Goal: Information Seeking & Learning: Learn about a topic

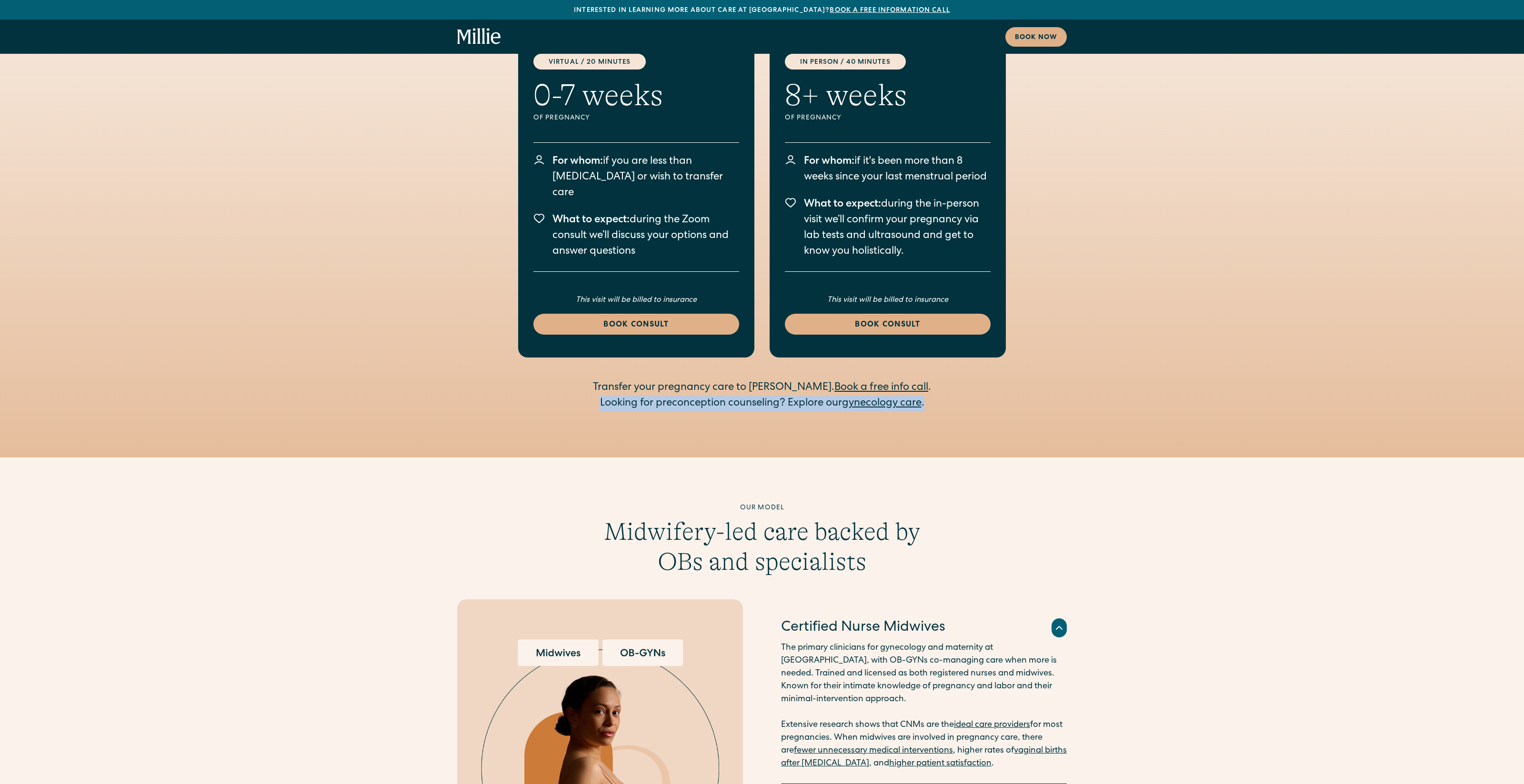
drag, startPoint x: 599, startPoint y: 362, endPoint x: 940, endPoint y: 361, distance: 341.0
click at [940, 396] on div "Looking for preconception counseling? Explore our gynecology care ." at bounding box center [762, 403] width 366 height 16
copy div "Looking for preconception counseling? Explore our gynecology care ."
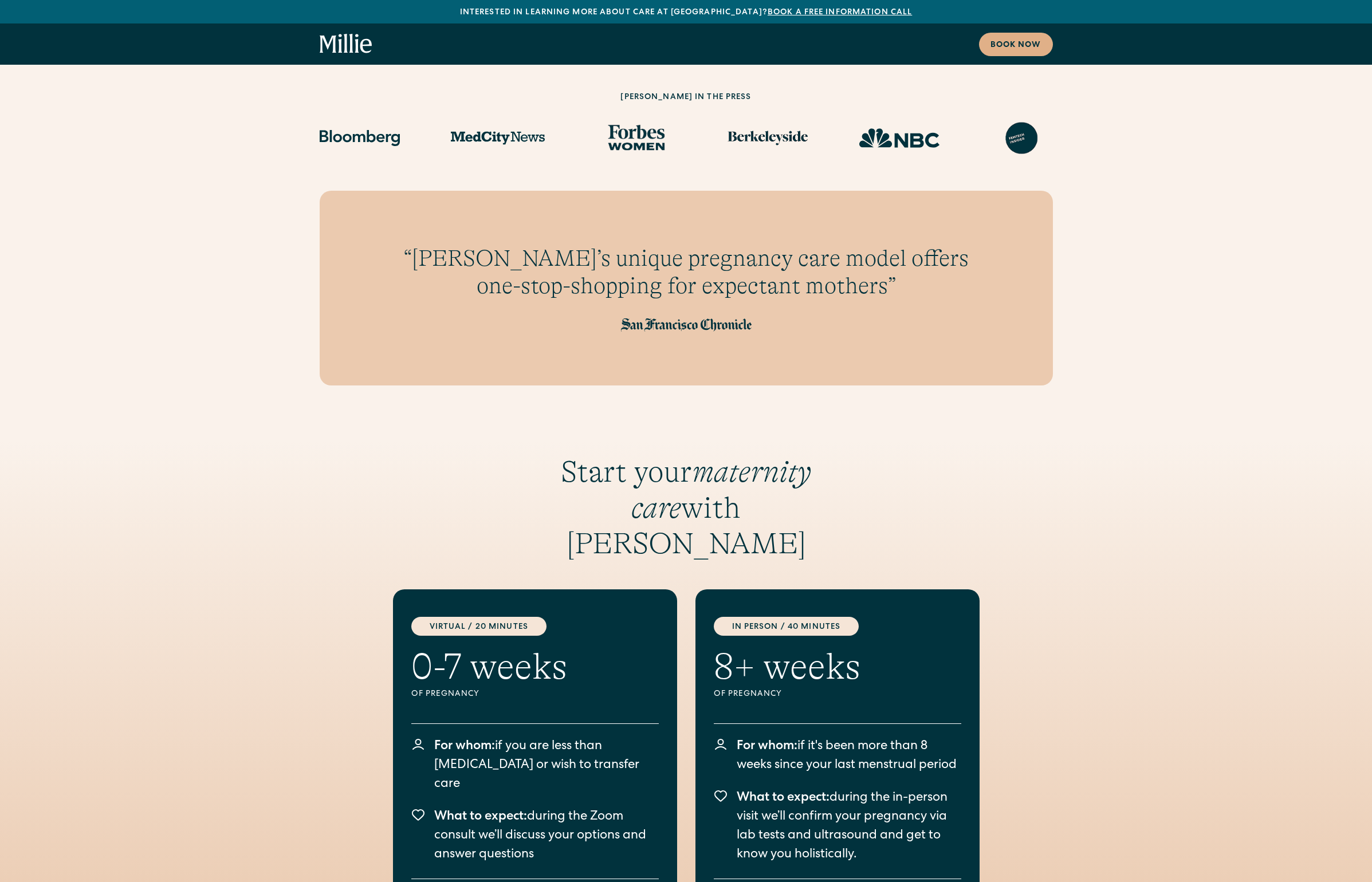
scroll to position [1040, 0]
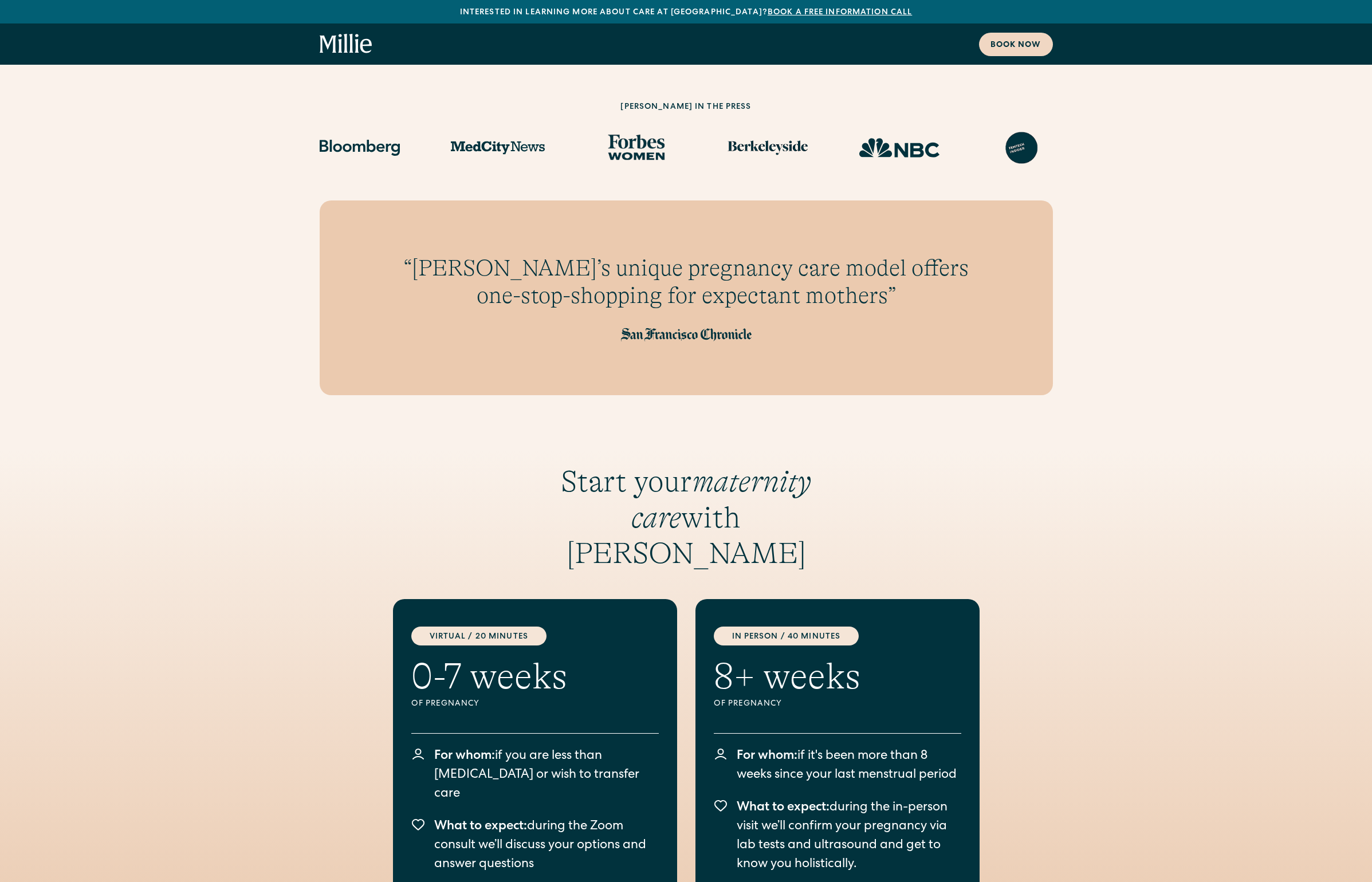
click at [1004, 46] on div "Book now" at bounding box center [1016, 45] width 51 height 12
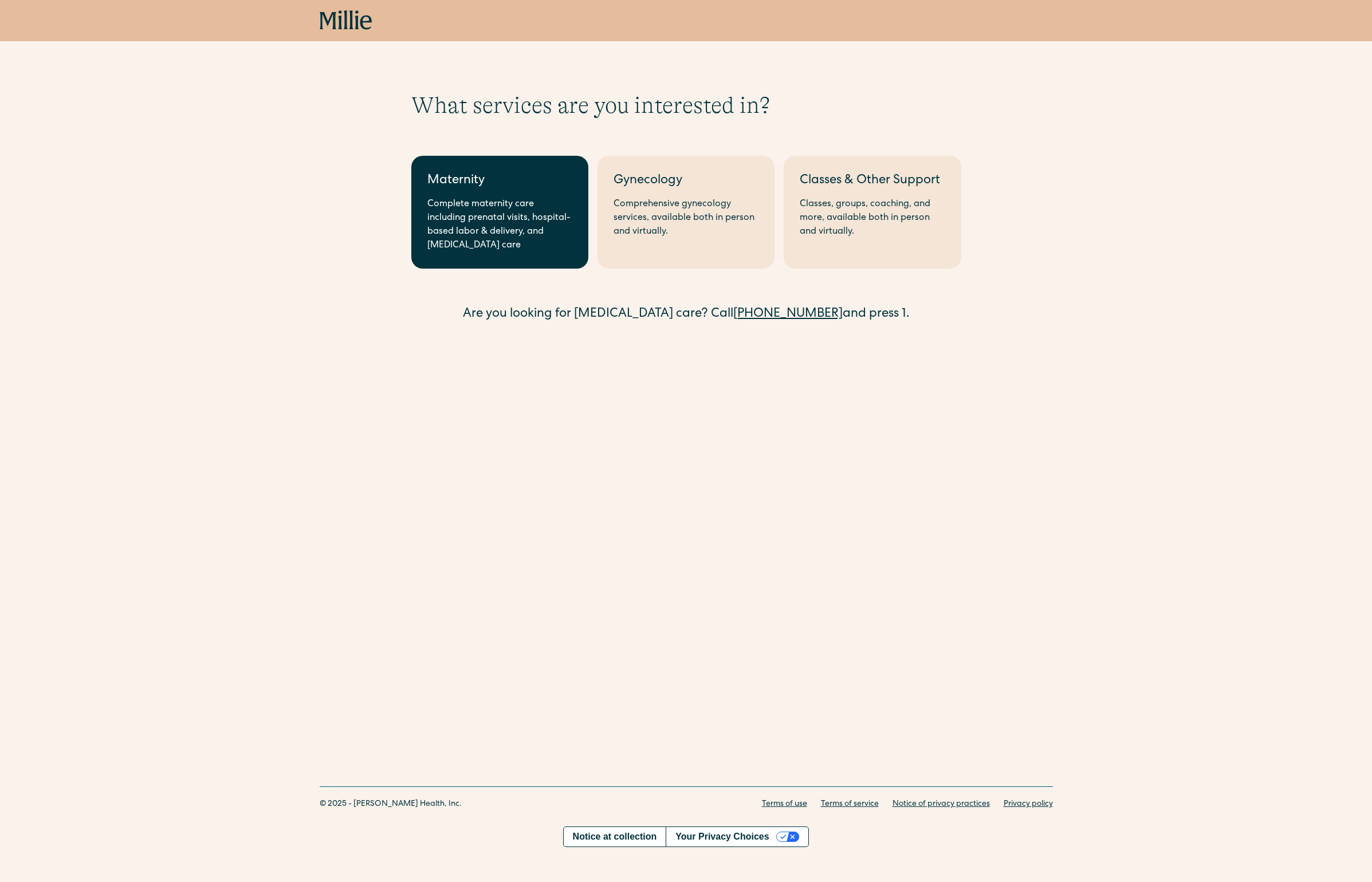
click at [495, 202] on div "Complete maternity care including prenatal visits, hospital-based labor & deliv…" at bounding box center [499, 225] width 145 height 55
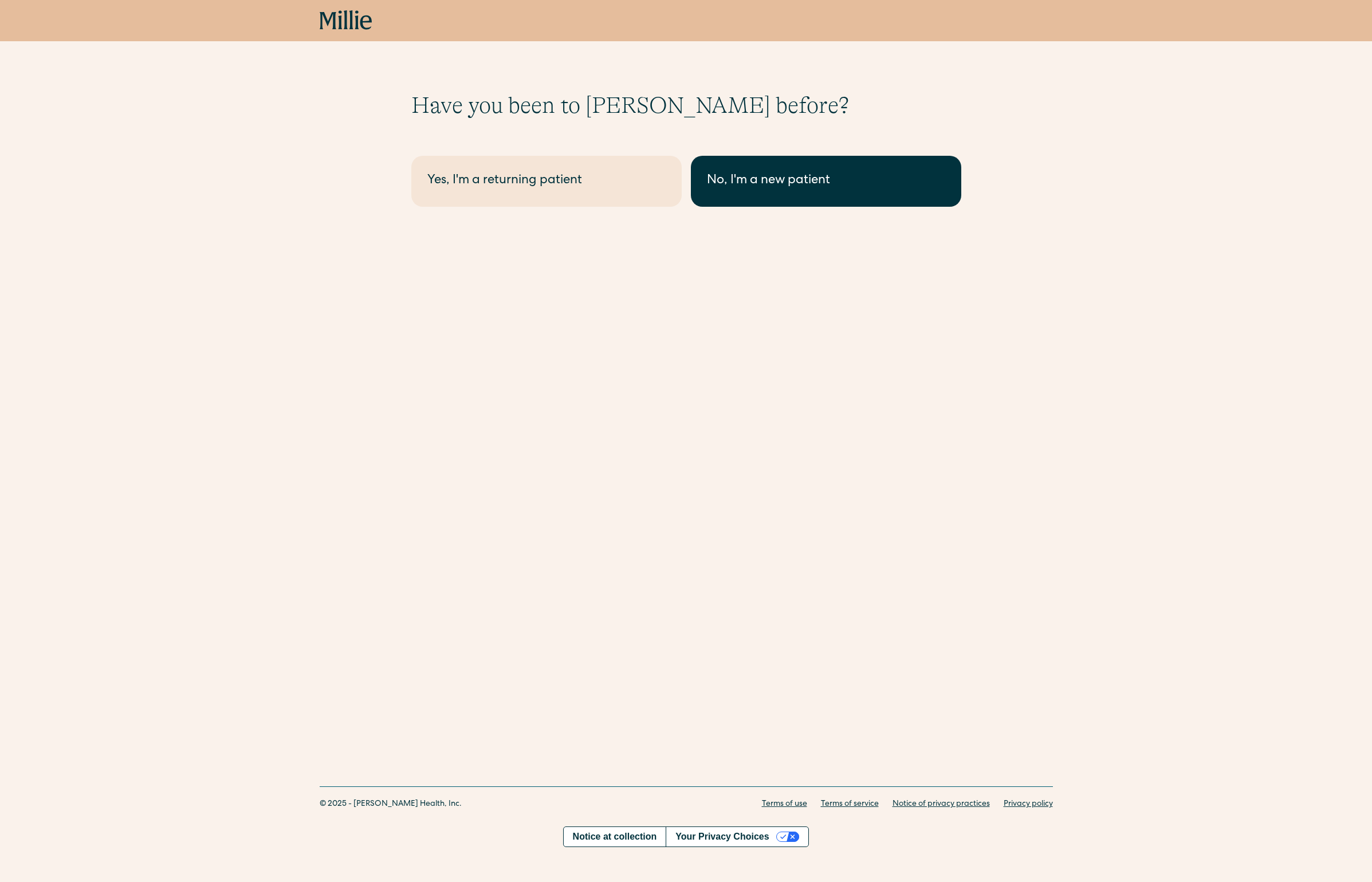
click at [722, 179] on div "No, I'm a new patient" at bounding box center [826, 181] width 239 height 19
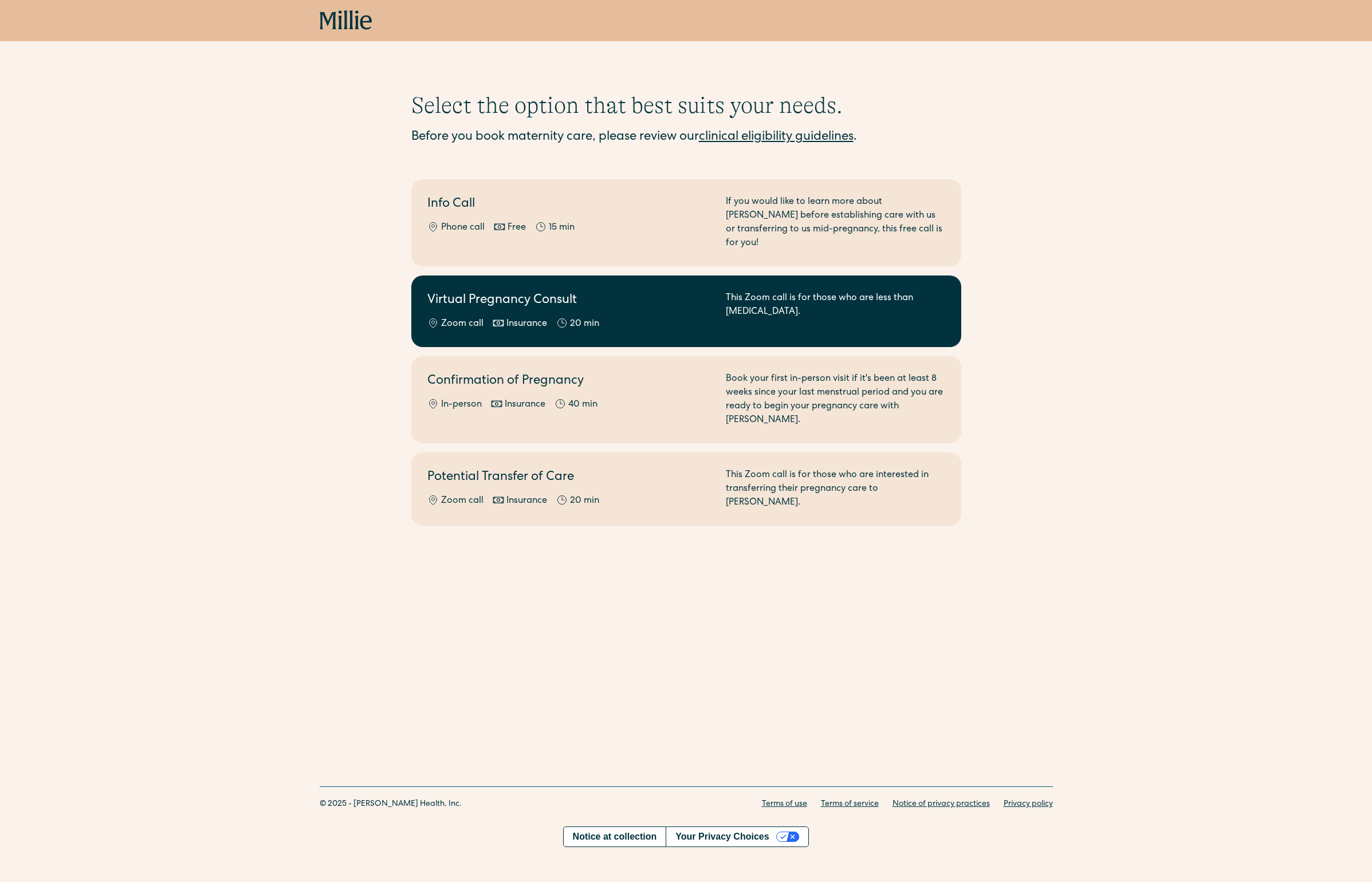
click at [480, 291] on h2 "Virtual Pregnancy Consult" at bounding box center [569, 300] width 285 height 19
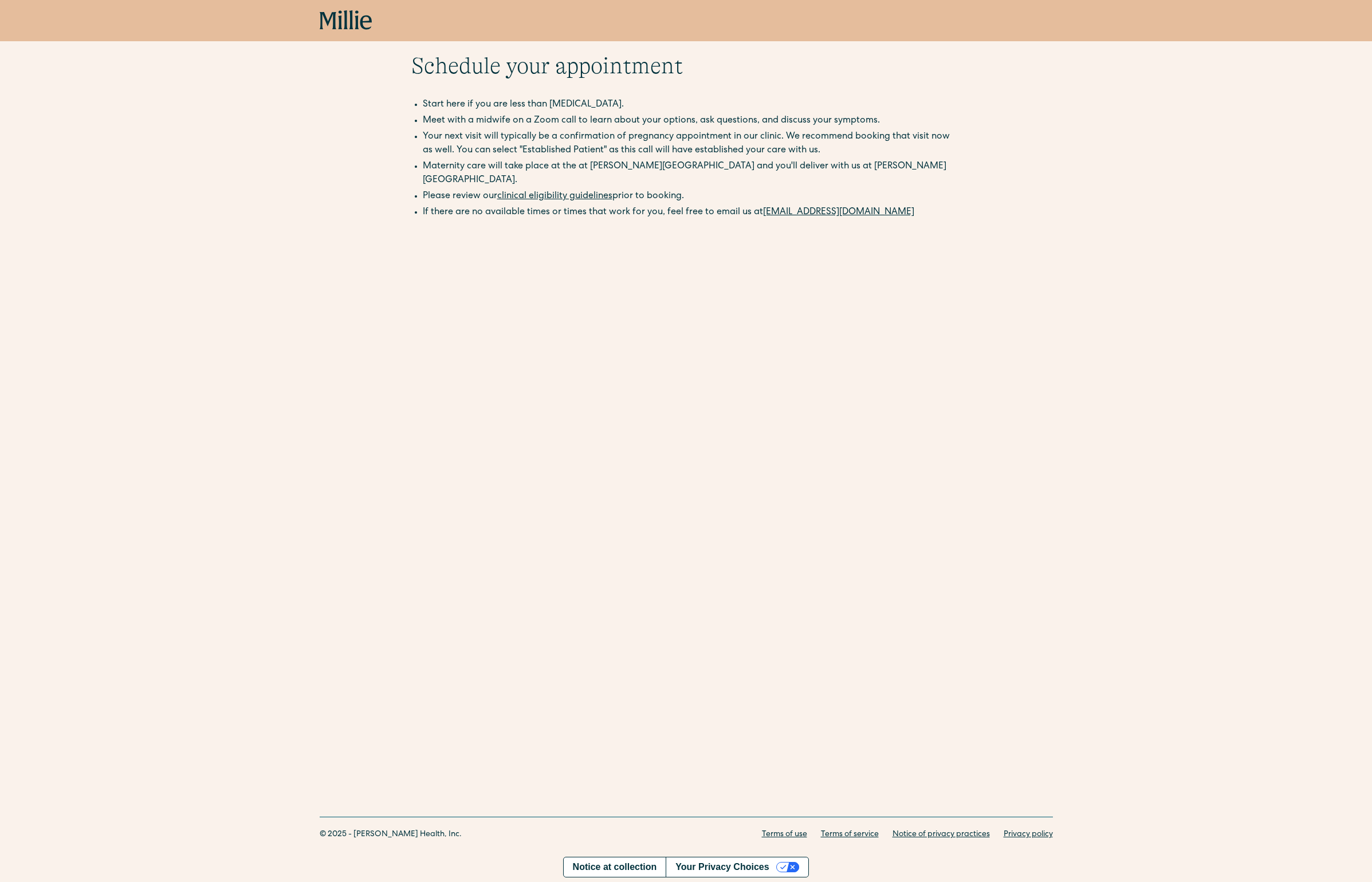
scroll to position [24, 0]
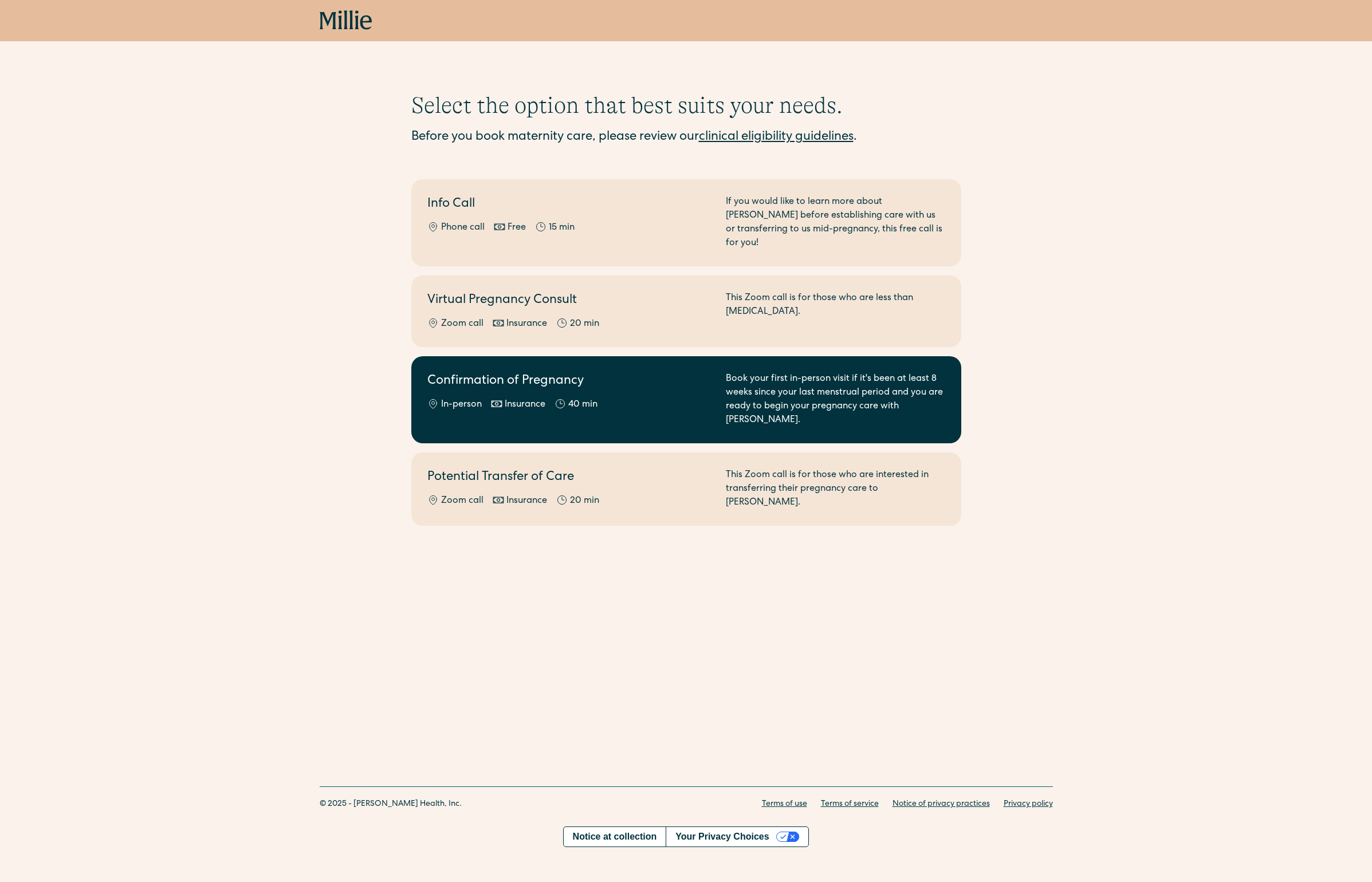
click at [518, 372] on h2 "Confirmation of Pregnancy" at bounding box center [569, 381] width 285 height 19
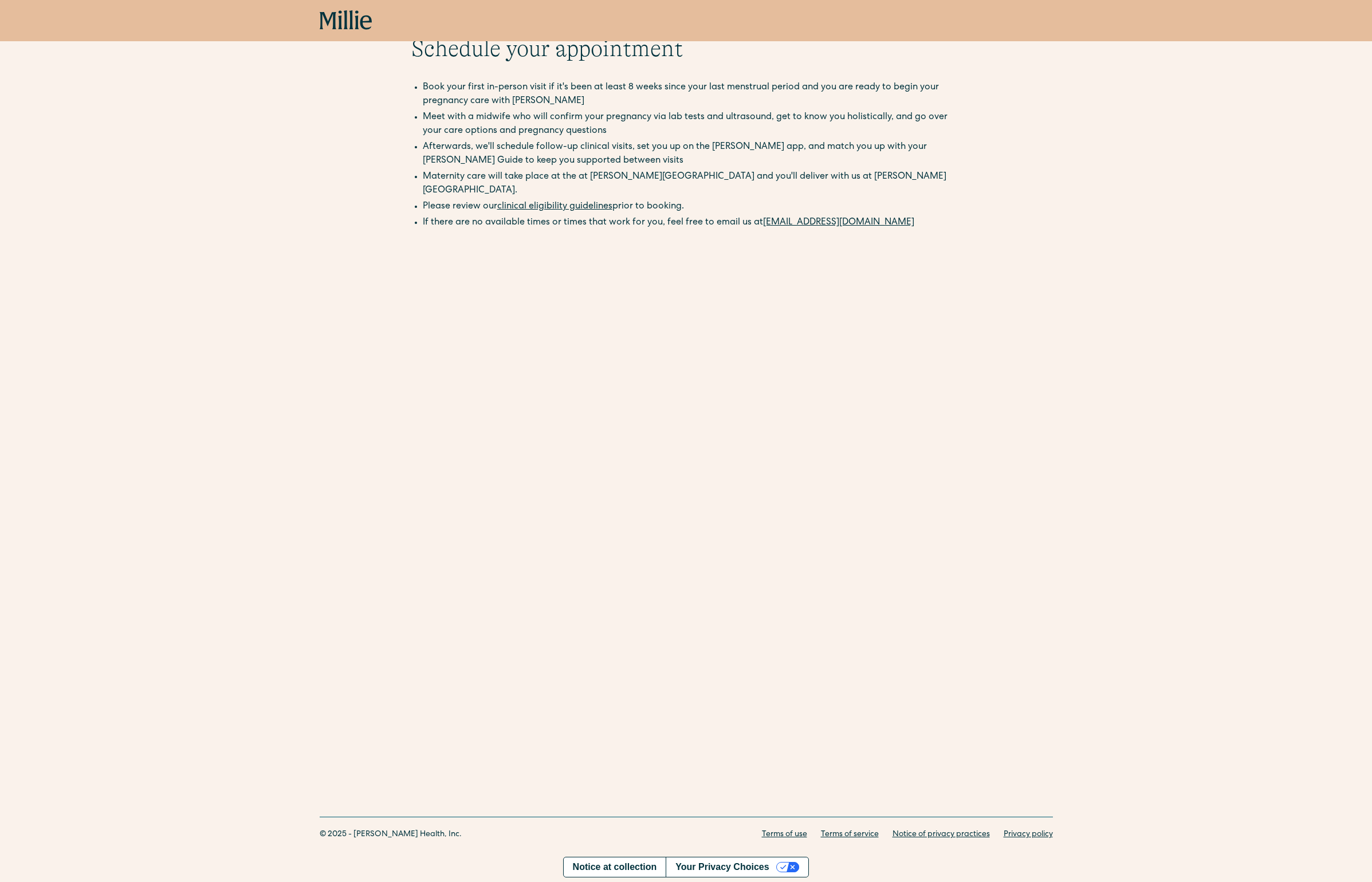
scroll to position [41, 0]
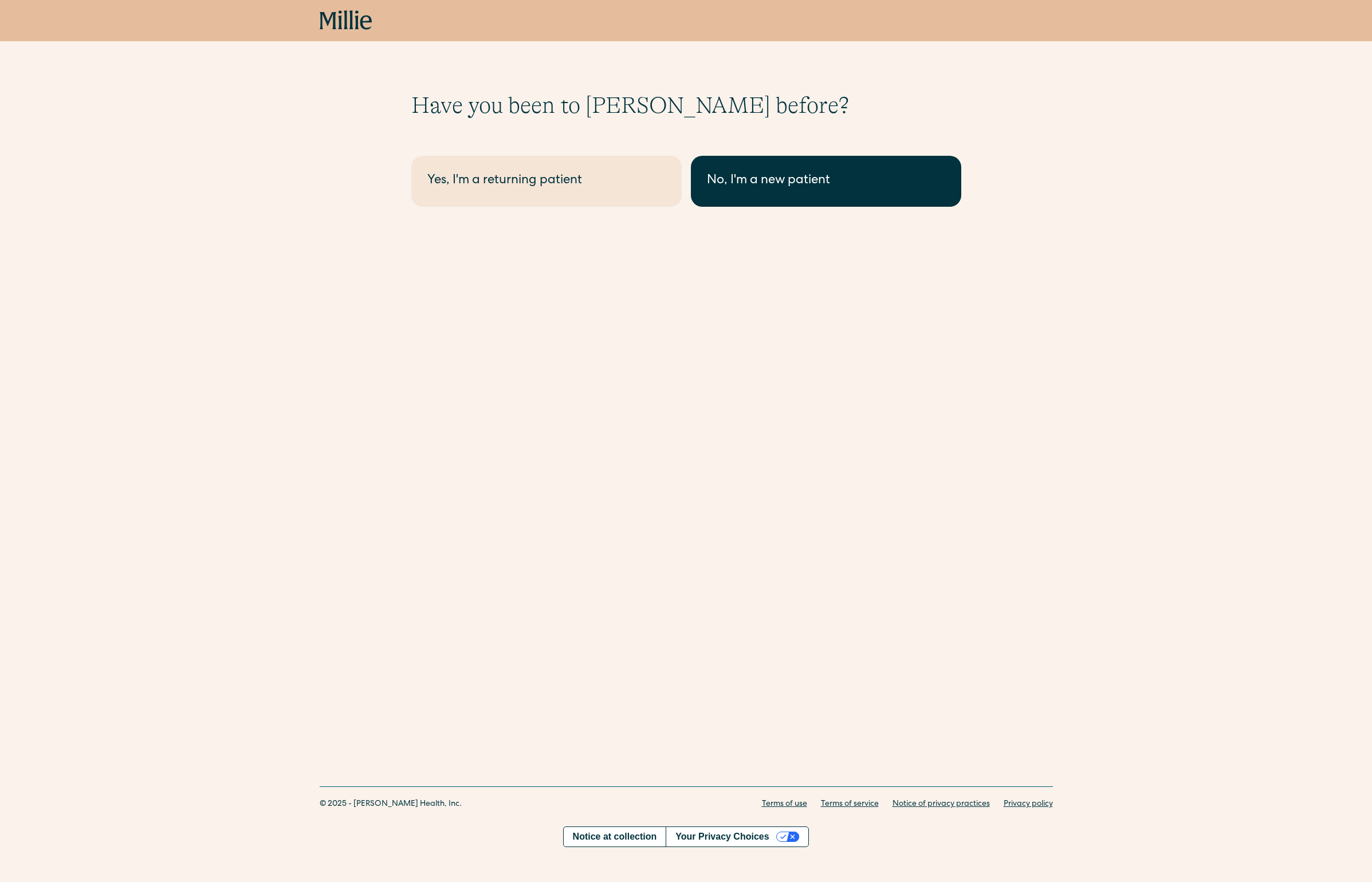
click at [757, 178] on div "No, I'm a new patient" at bounding box center [826, 181] width 239 height 19
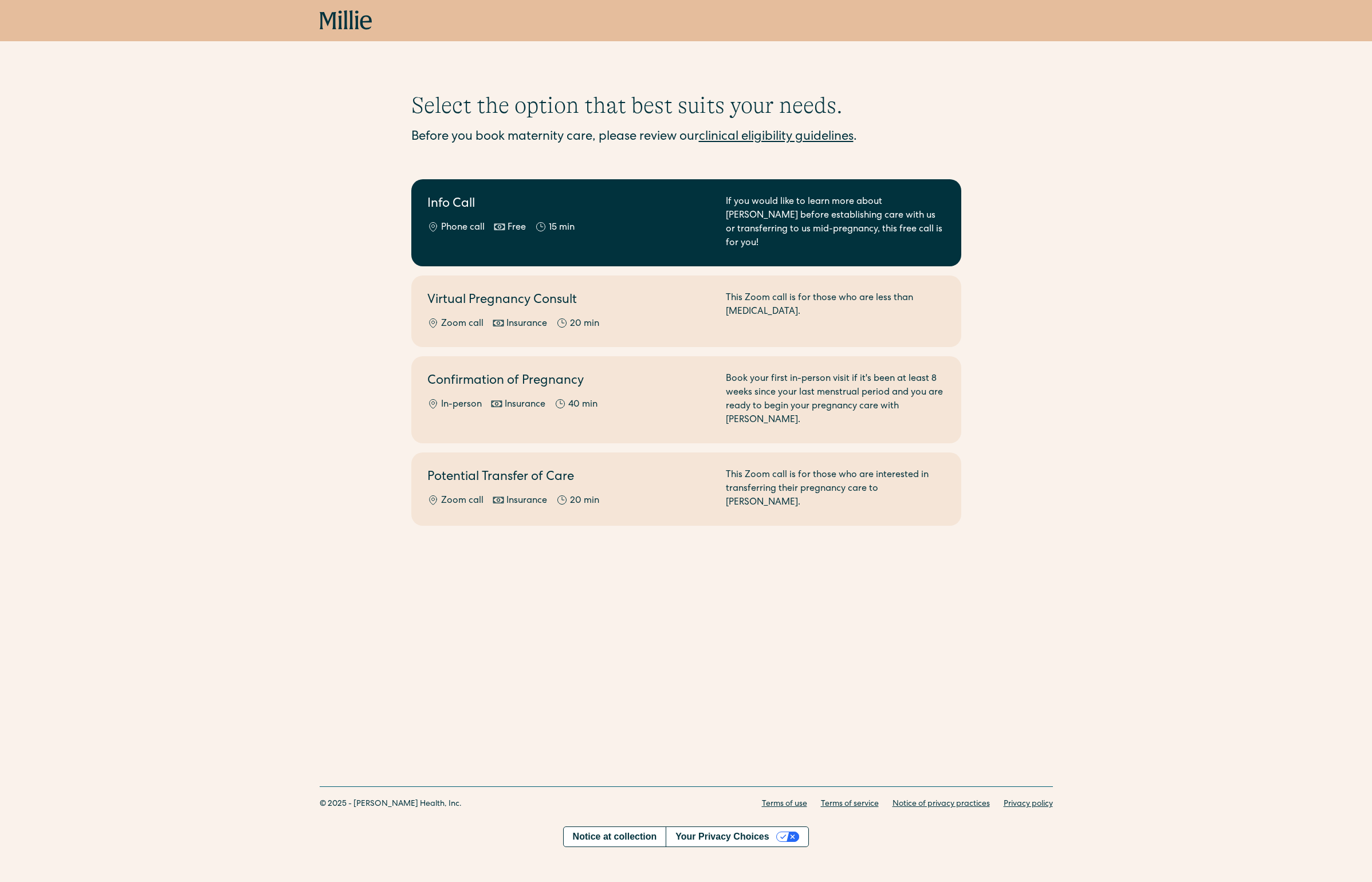
click at [473, 208] on h2 "Info Call" at bounding box center [569, 205] width 285 height 19
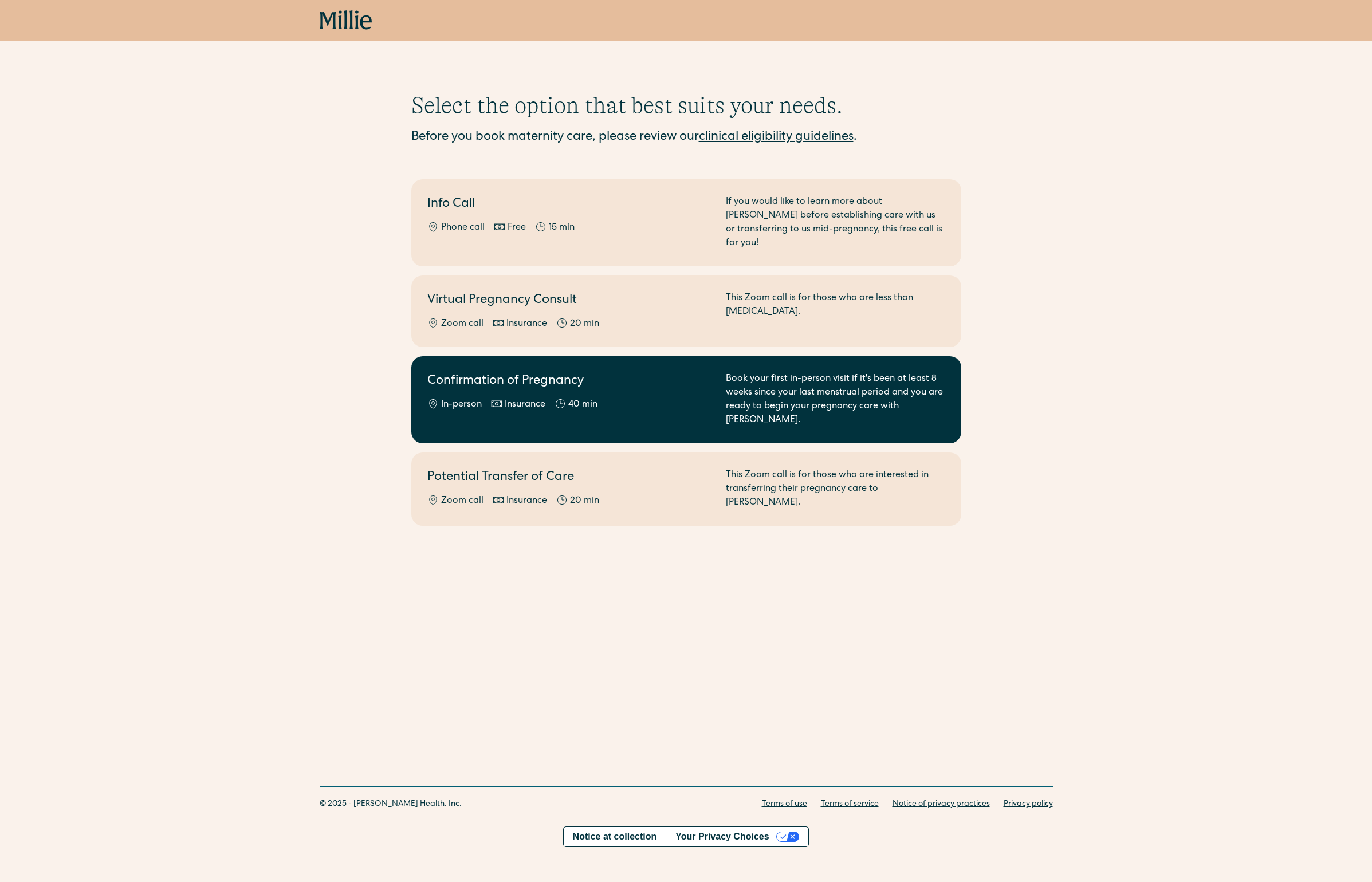
click at [502, 374] on h2 "Confirmation of Pregnancy" at bounding box center [569, 381] width 285 height 19
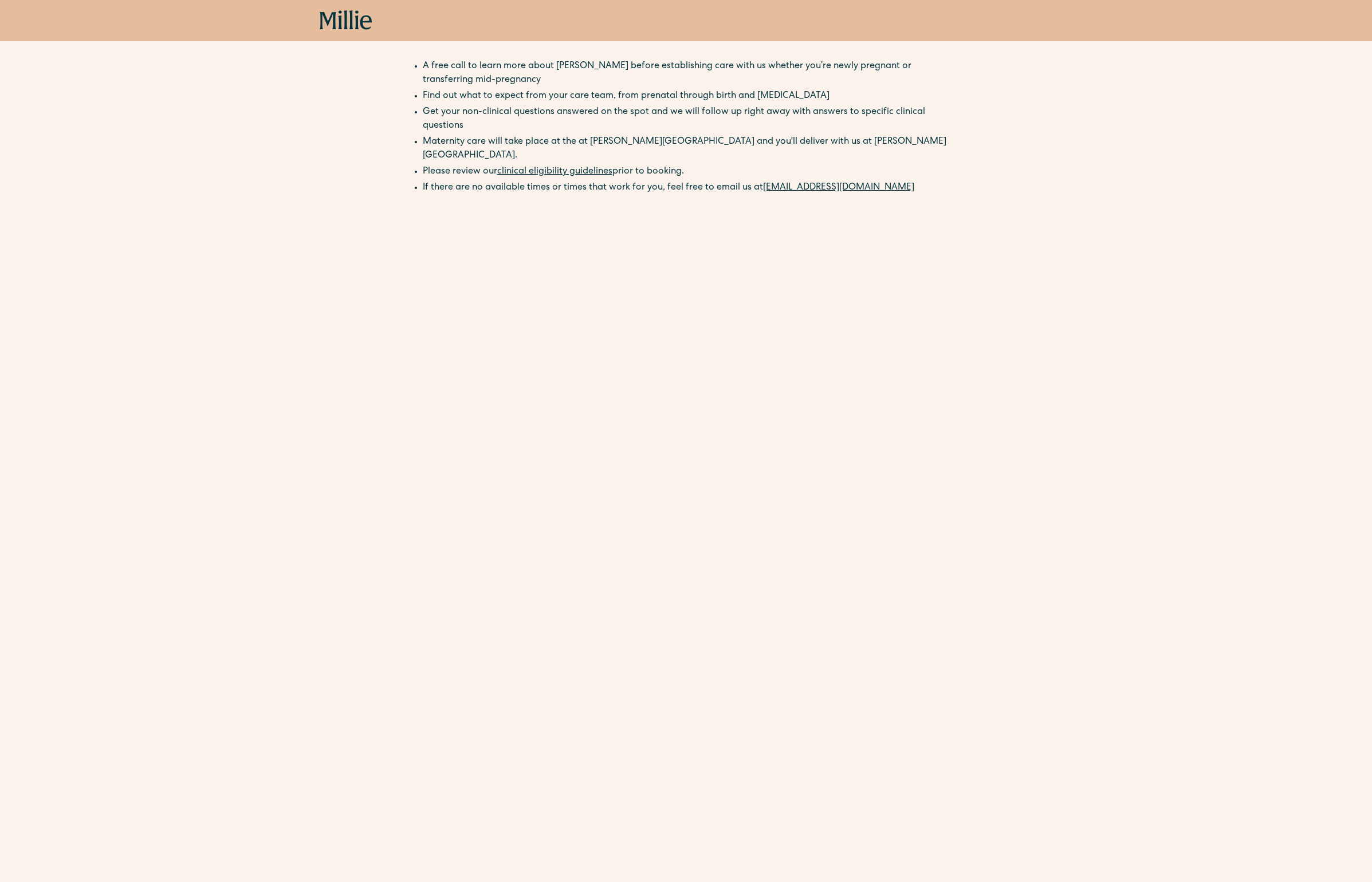
scroll to position [216, 0]
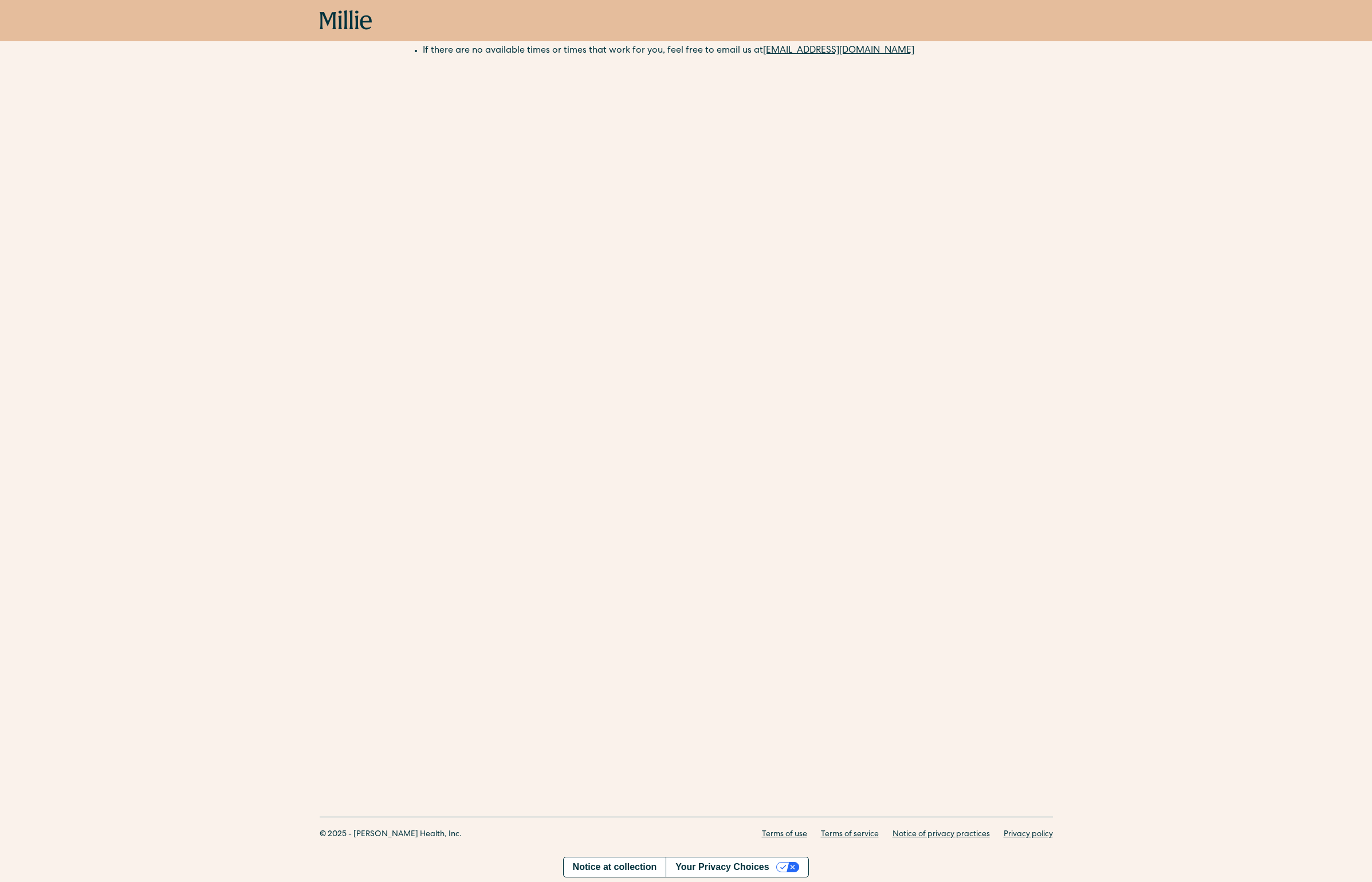
scroll to position [212, 0]
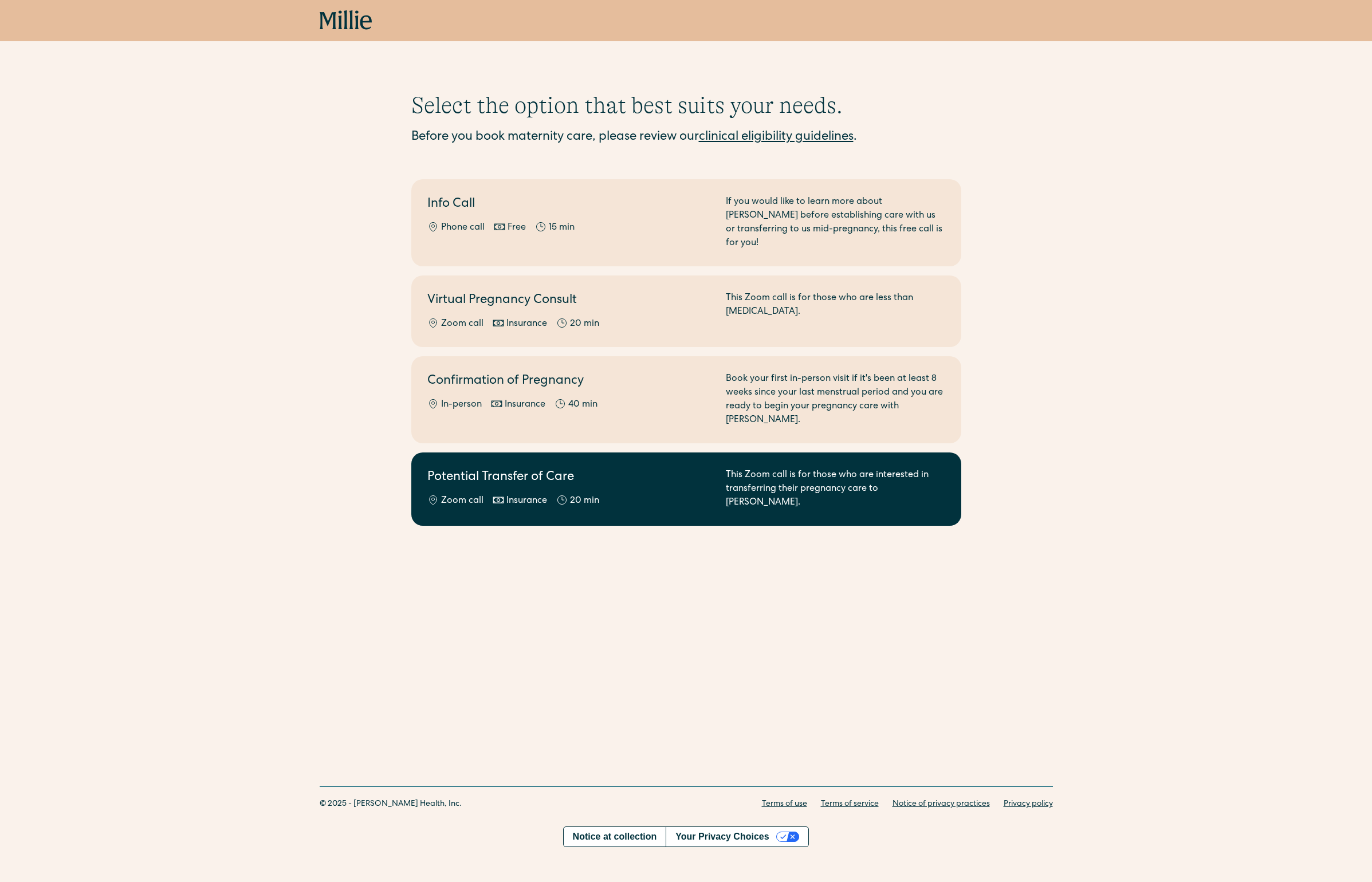
click at [491, 469] on h2 "Potential Transfer of Care" at bounding box center [569, 478] width 285 height 19
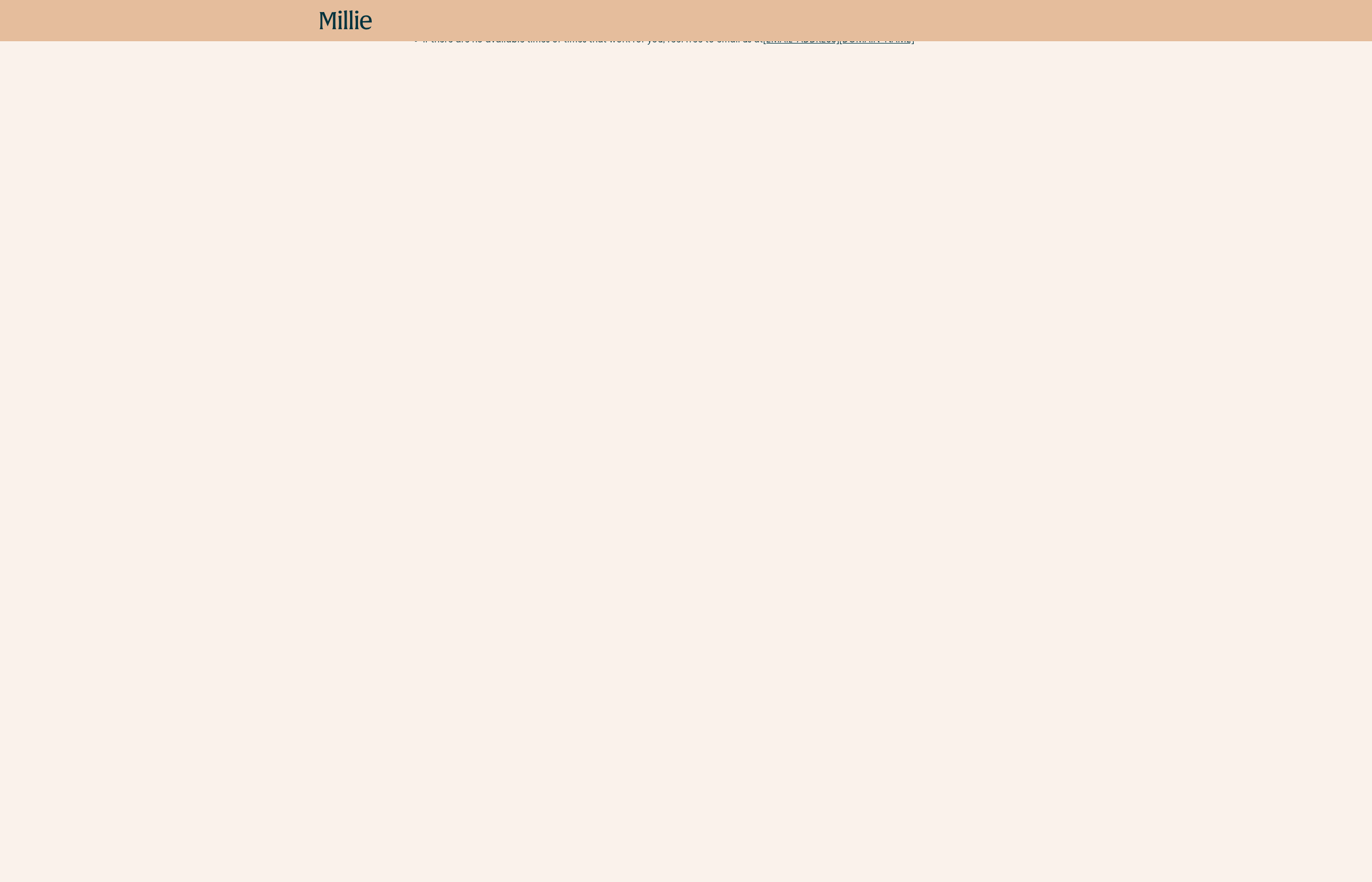
scroll to position [311, 0]
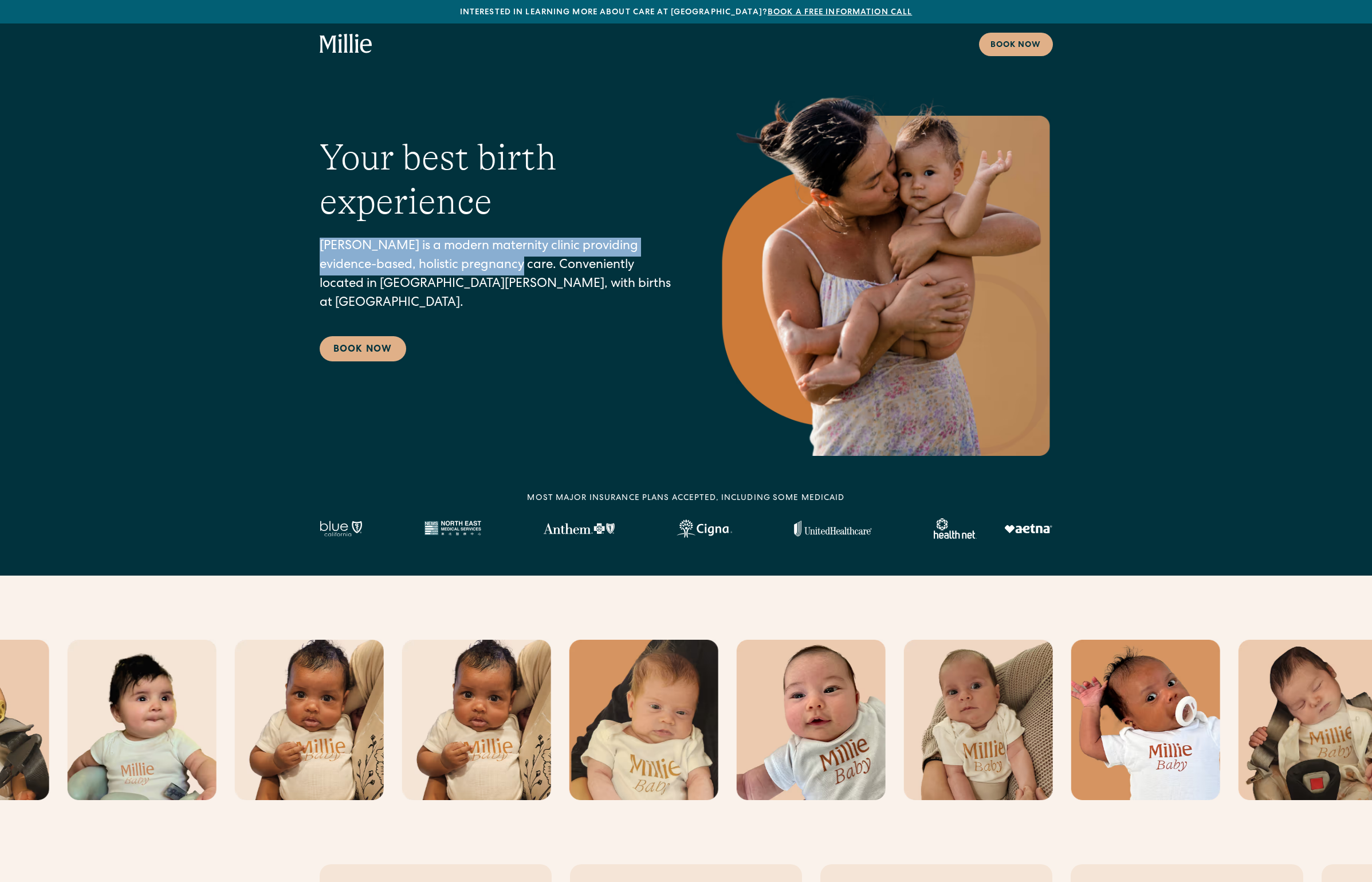
drag, startPoint x: 320, startPoint y: 254, endPoint x: 459, endPoint y: 278, distance: 141.1
click at [459, 278] on p "[PERSON_NAME] is a modern maternity clinic providing evidence-based, holistic p…" at bounding box center [496, 275] width 353 height 76
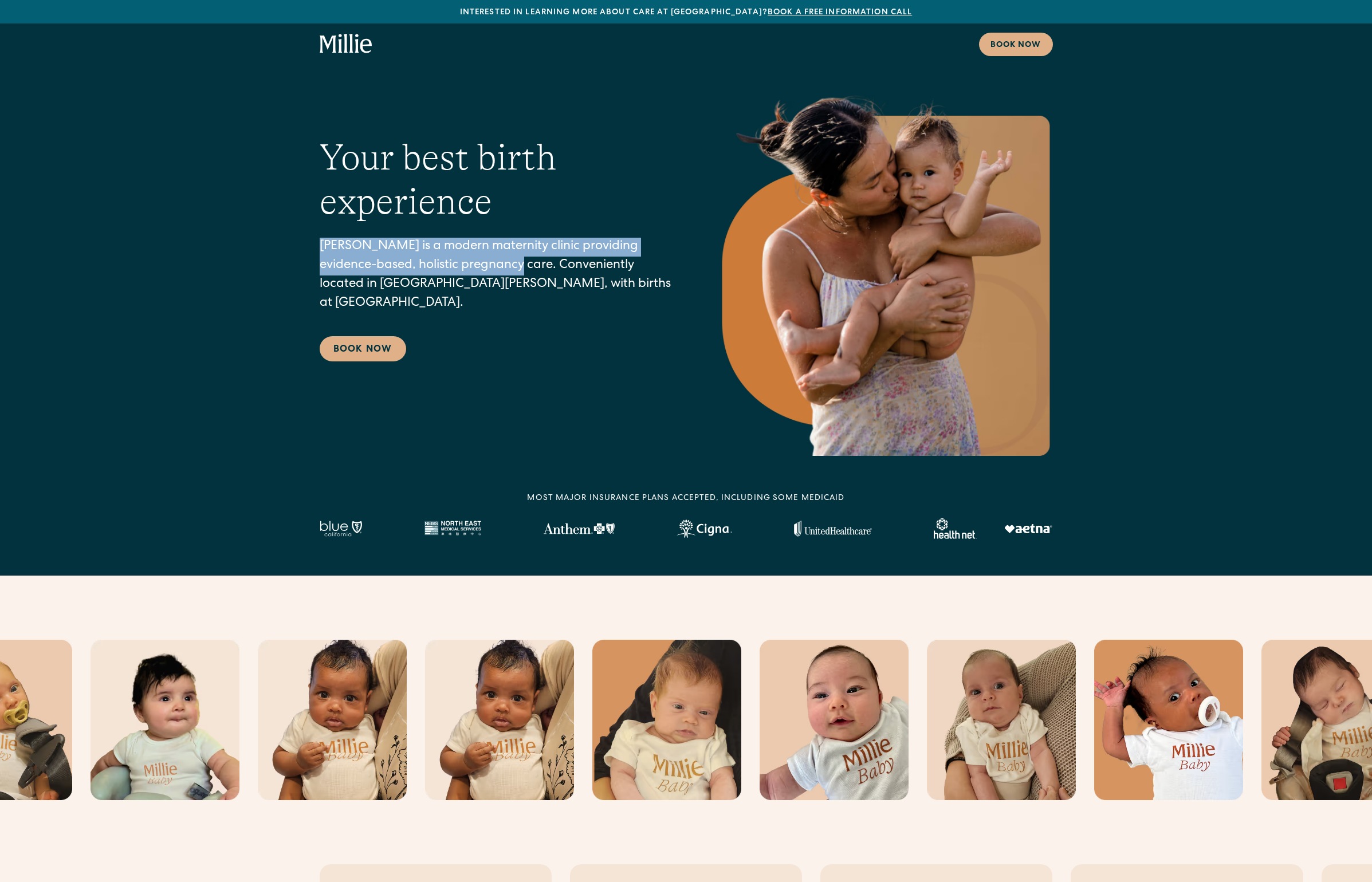
copy p "Millie is a modern maternity clinic providing evidence-based, holistic pregnanc…"
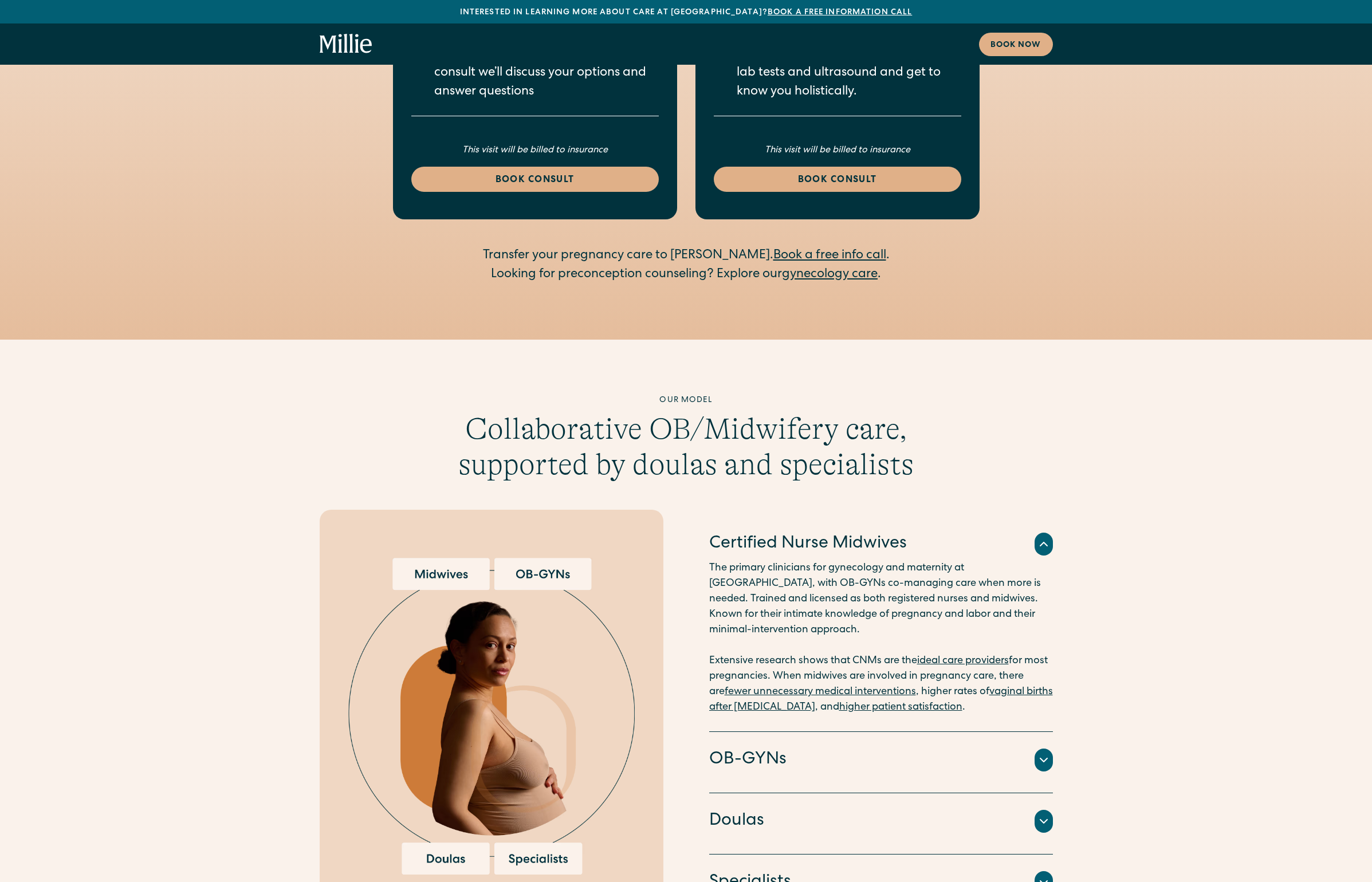
scroll to position [2489, 0]
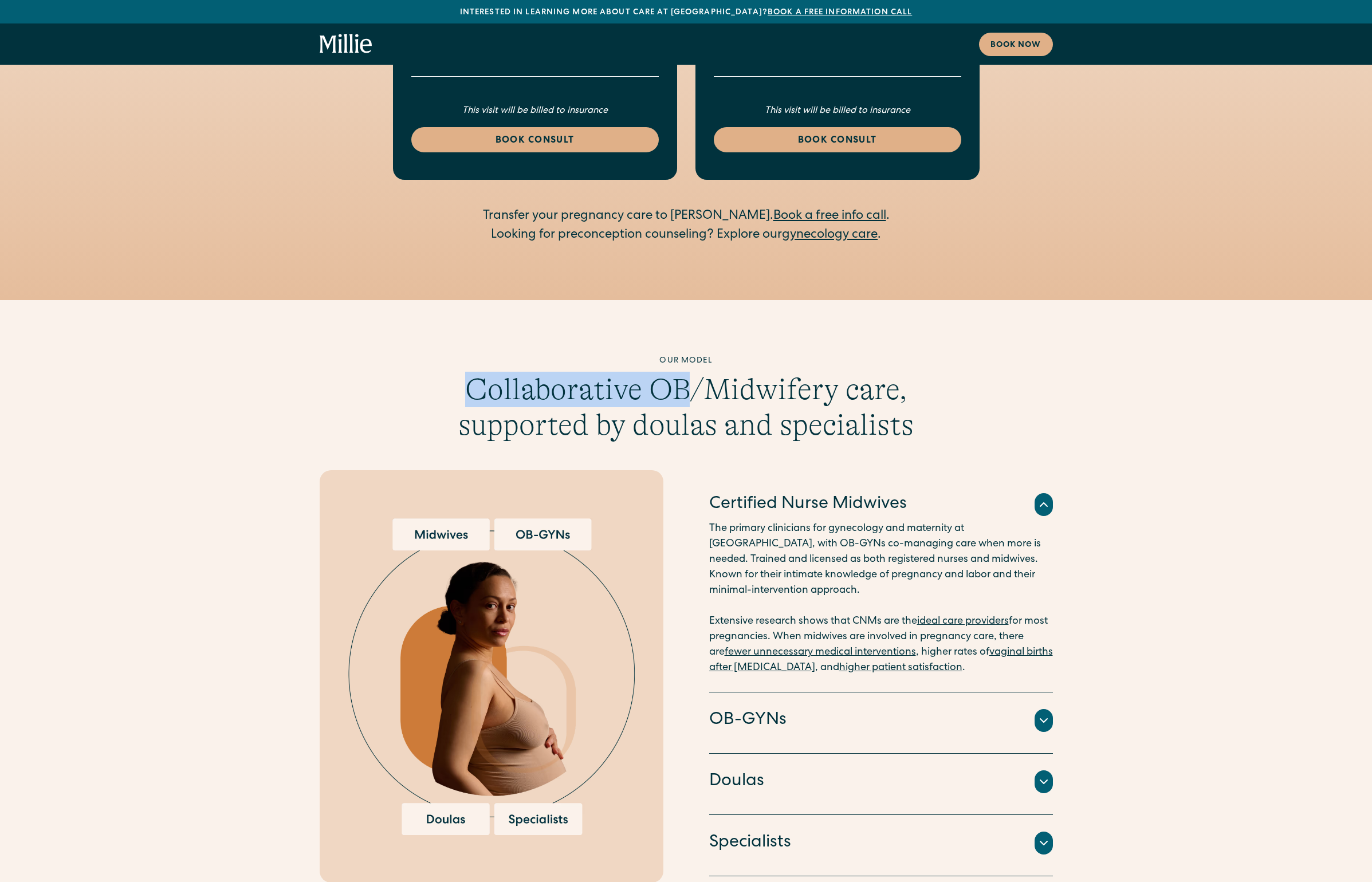
drag, startPoint x: 475, startPoint y: 316, endPoint x: 697, endPoint y: 300, distance: 222.6
click at [697, 371] on h3 "Collaborative OB/Midwifery care, supported by doulas and specialists" at bounding box center [686, 407] width 462 height 72
drag, startPoint x: 657, startPoint y: 280, endPoint x: 716, endPoint y: 277, distance: 59.1
click at [716, 355] on div "Our model" at bounding box center [686, 360] width 462 height 12
copy div "Our model"
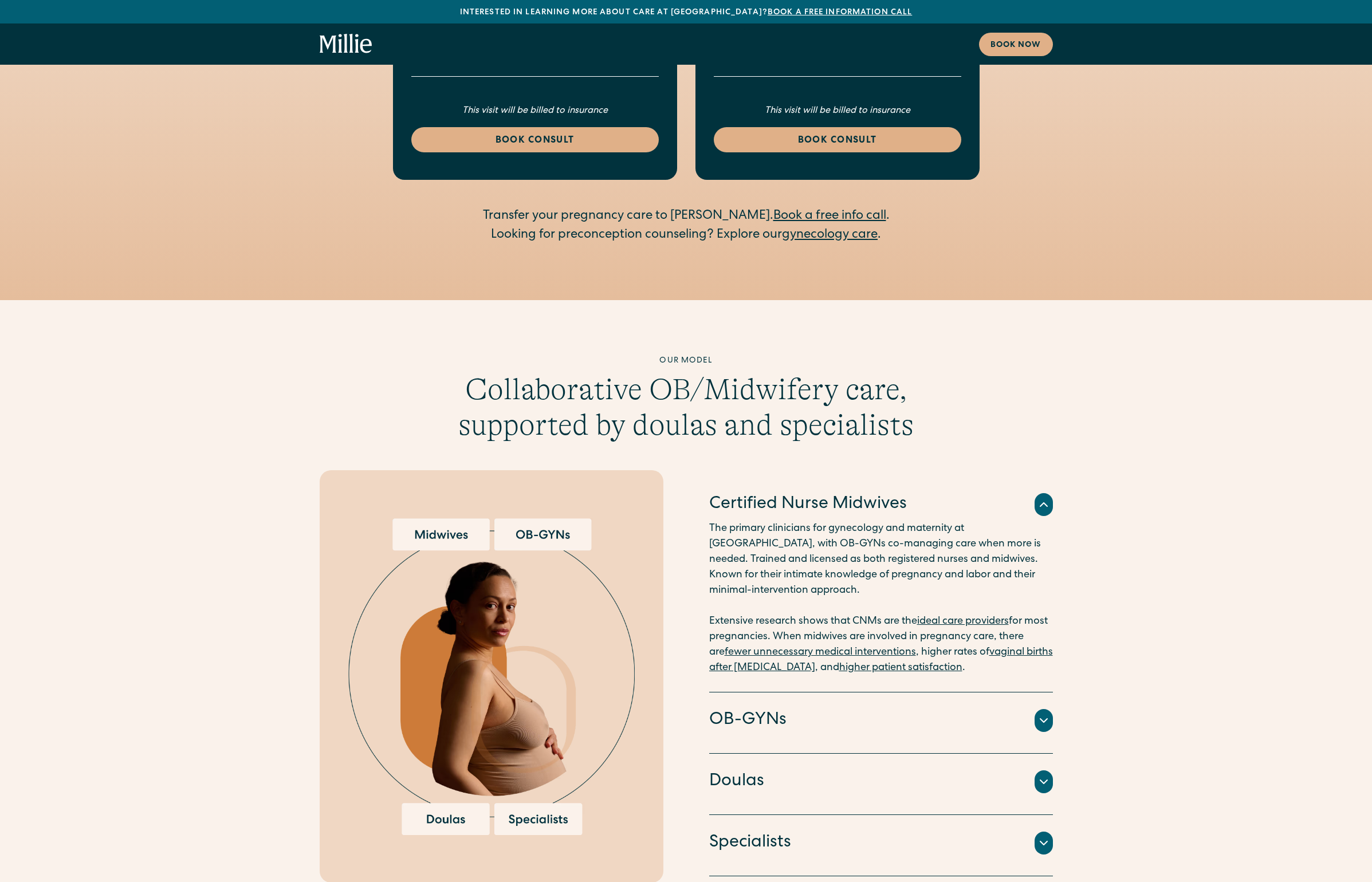
click at [660, 355] on div "Our model" at bounding box center [686, 360] width 462 height 12
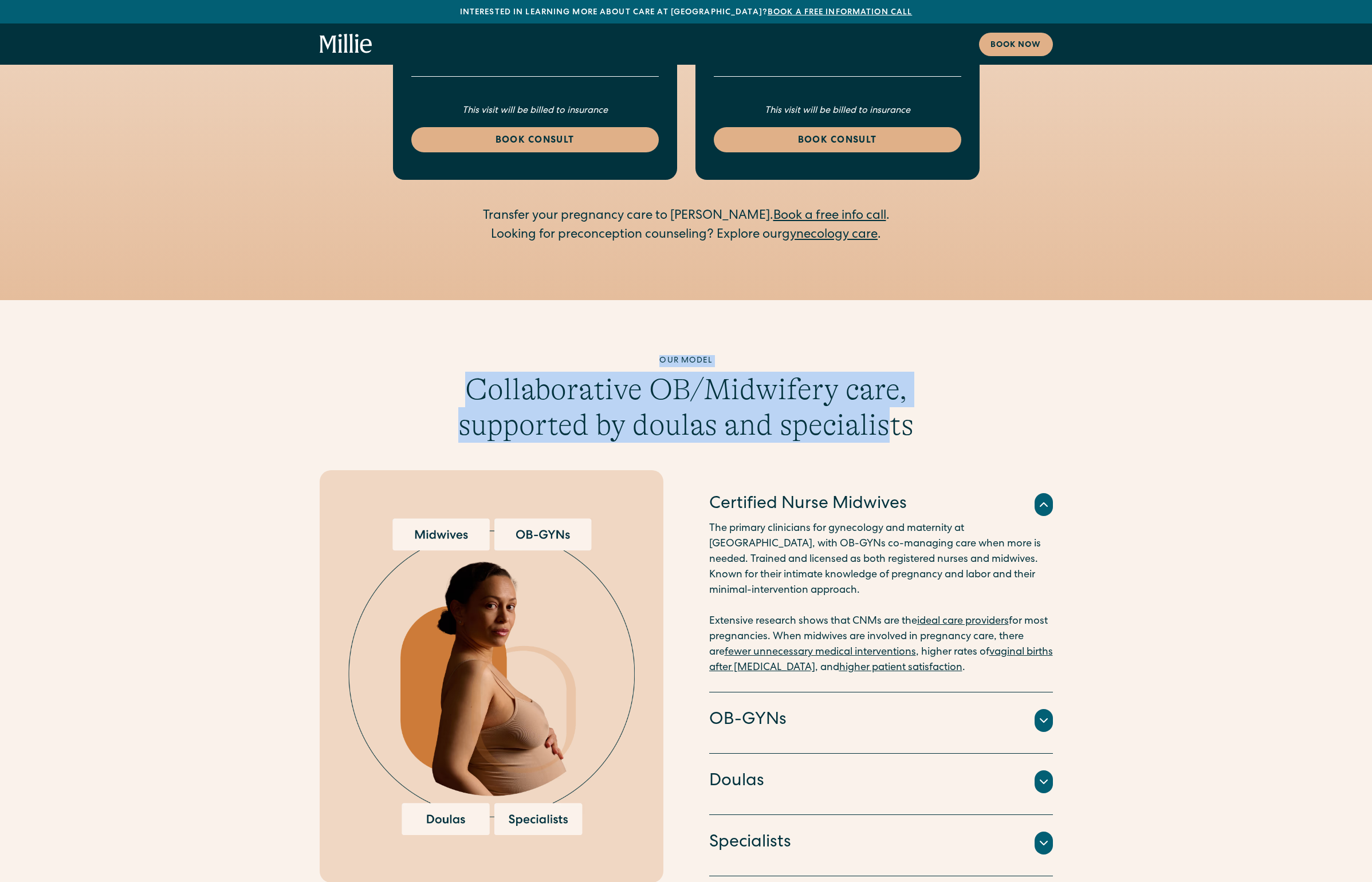
drag, startPoint x: 659, startPoint y: 279, endPoint x: 886, endPoint y: 333, distance: 233.3
click at [886, 355] on div "Our model Collaborative OB/Midwifery care, supported by doulas and specialists" at bounding box center [686, 399] width 462 height 88
drag, startPoint x: 856, startPoint y: 338, endPoint x: 660, endPoint y: 282, distance: 203.8
click at [659, 355] on div "Our model Collaborative OB/Midwifery care, supported by doulas and specialists" at bounding box center [686, 399] width 733 height 88
copy div "Our model Collaborative OB/Midwifery care, supported by doulas and specialists"
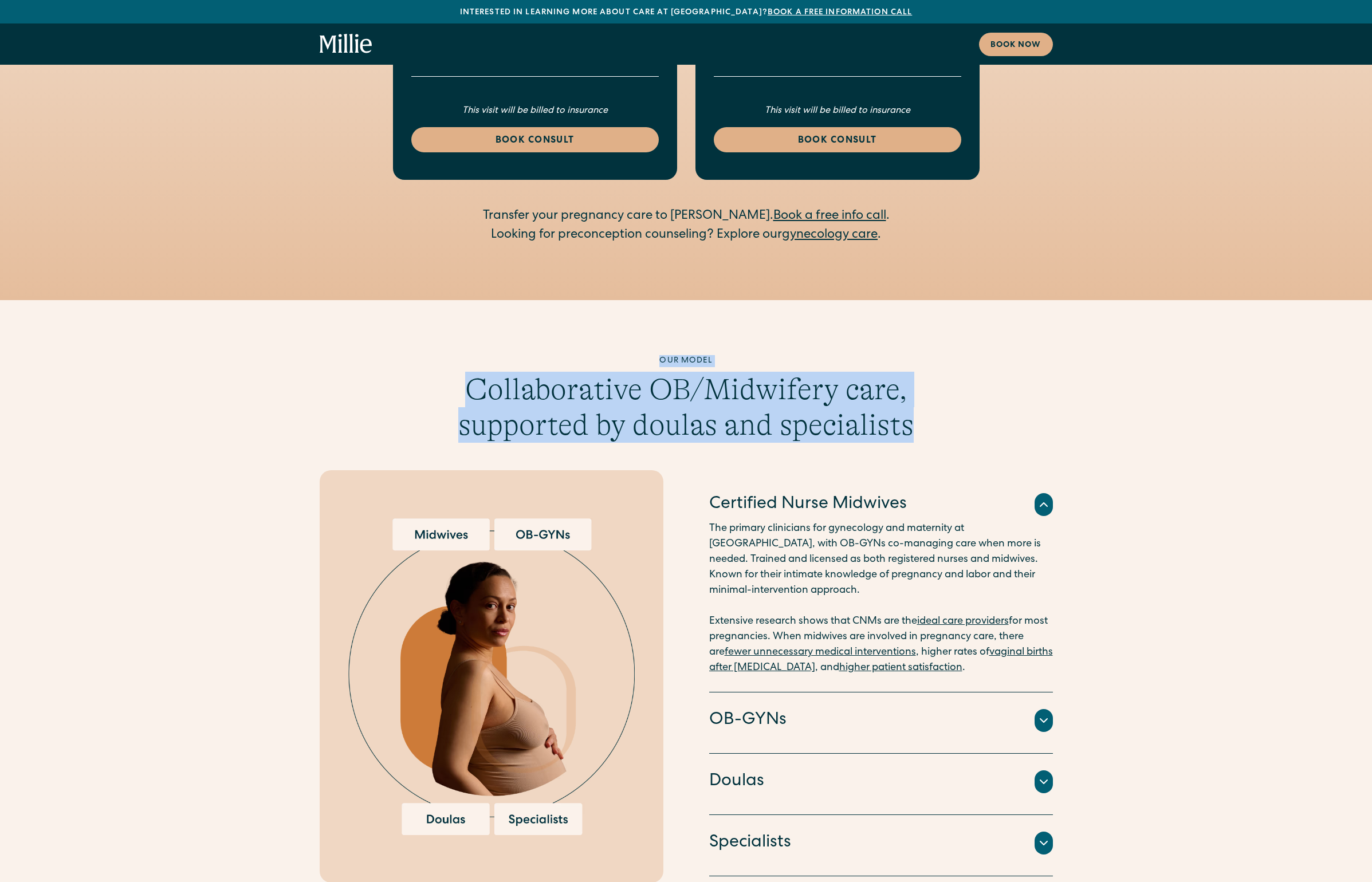
copy div "Our model Collaborative OB/Midwifery care, supported by doulas and specialists"
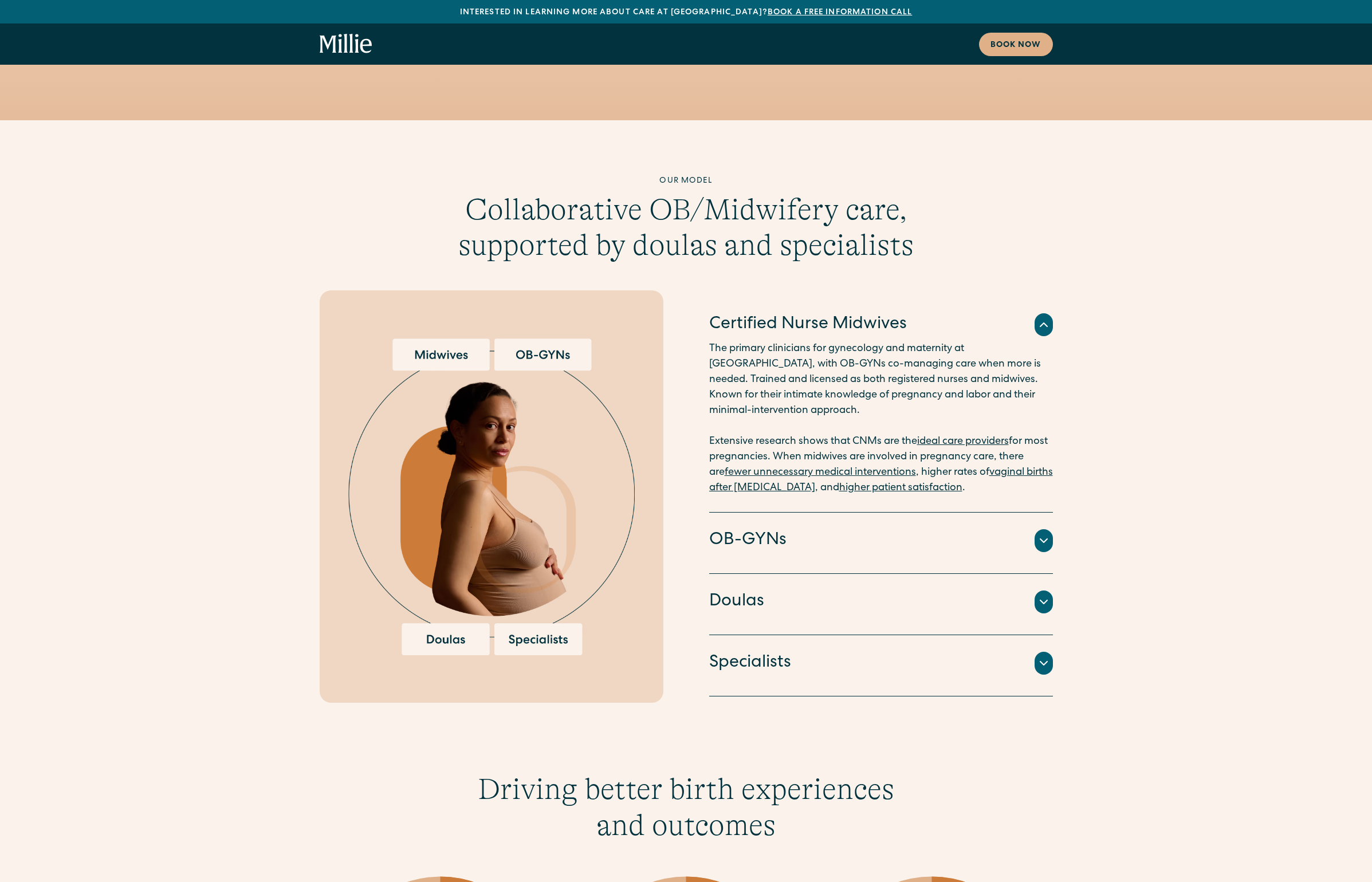
scroll to position [2671, 0]
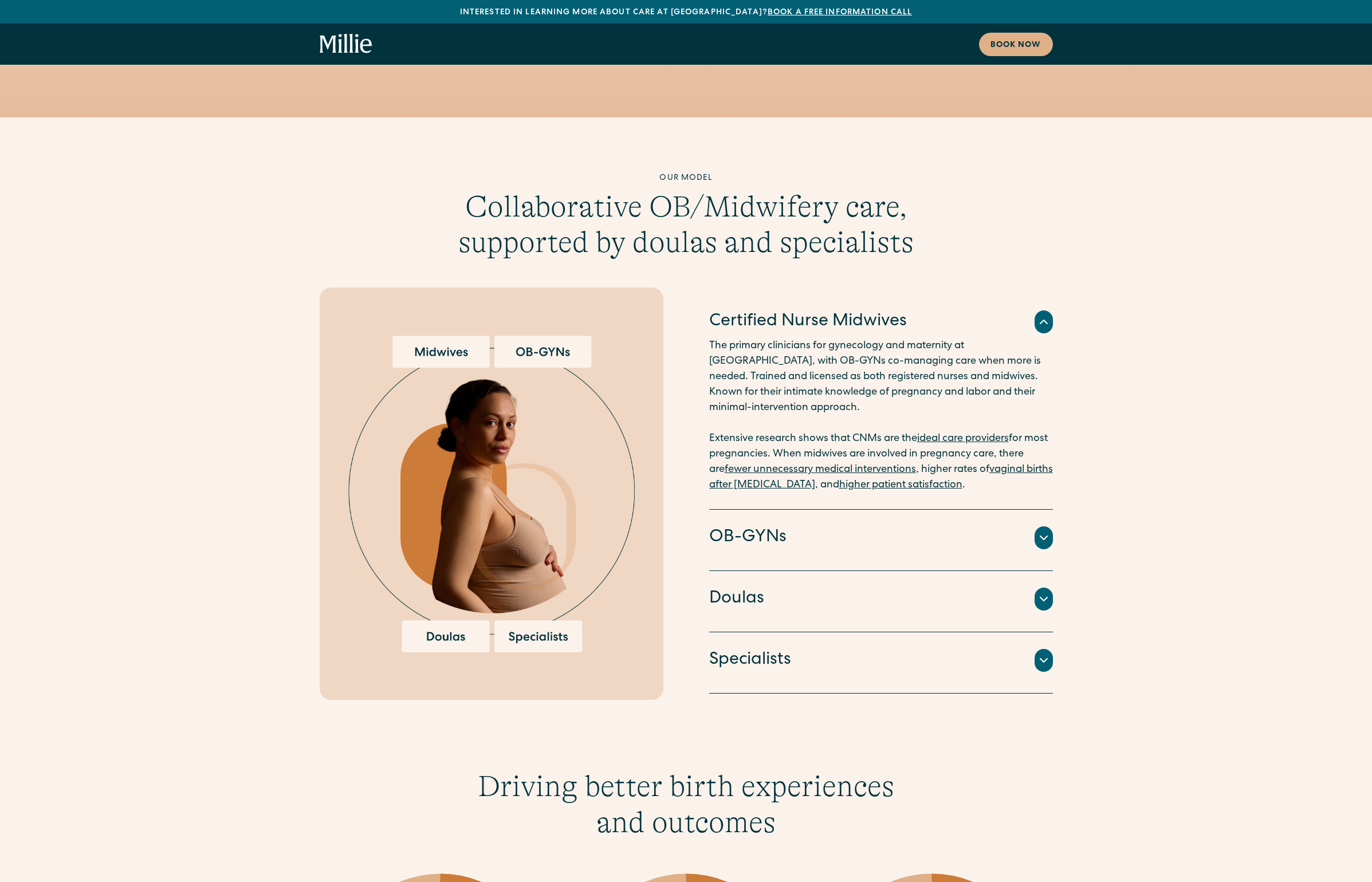
click at [839, 526] on div "OB-GYNs" at bounding box center [880, 538] width 343 height 24
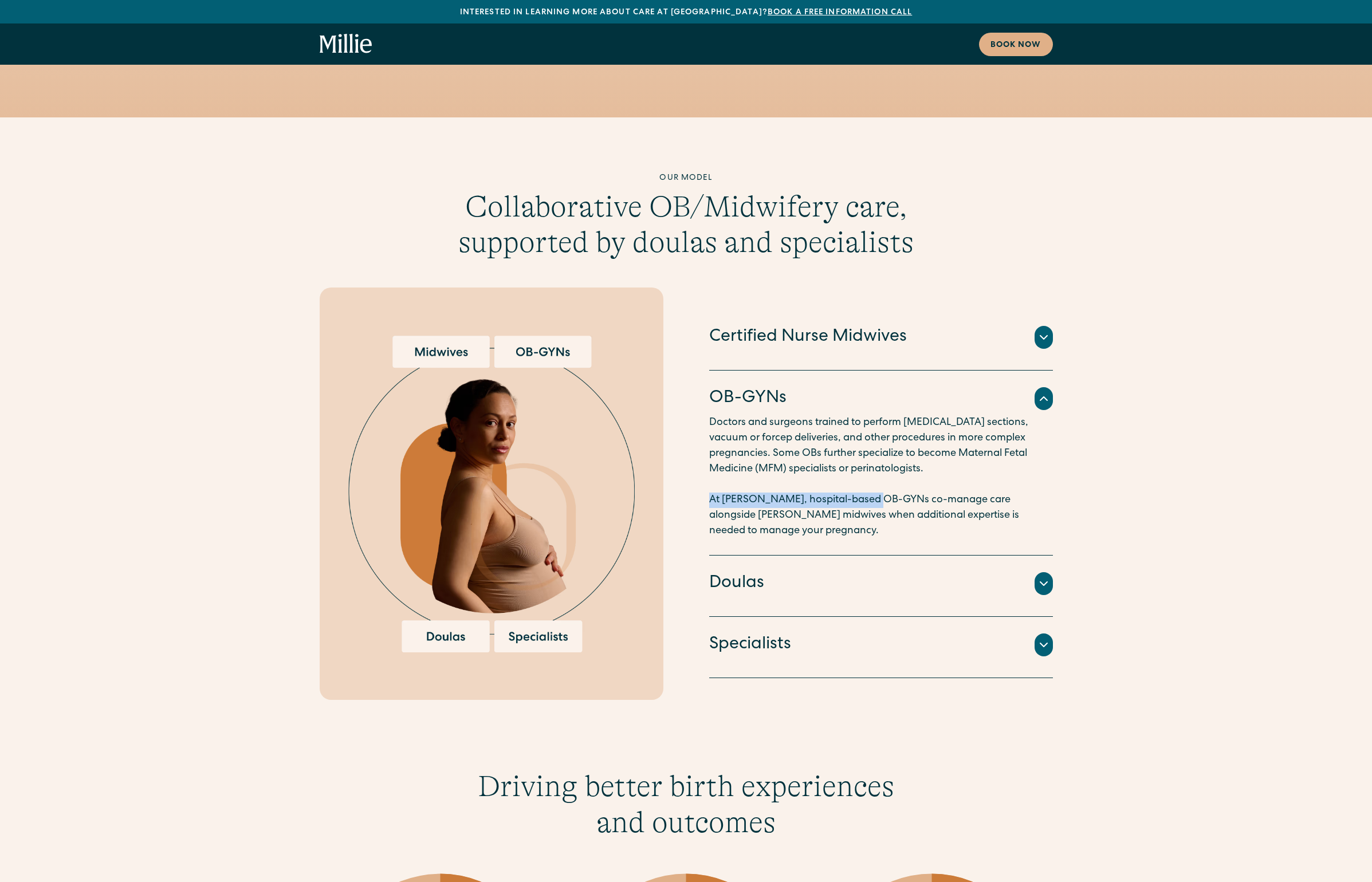
drag, startPoint x: 711, startPoint y: 417, endPoint x: 873, endPoint y: 416, distance: 162.0
click at [873, 416] on p "Doctors and surgeons trained to perform cesarean sections, vacuum or forcep del…" at bounding box center [880, 477] width 343 height 124
copy p "At Millie, hospital-based OB-GYNs"
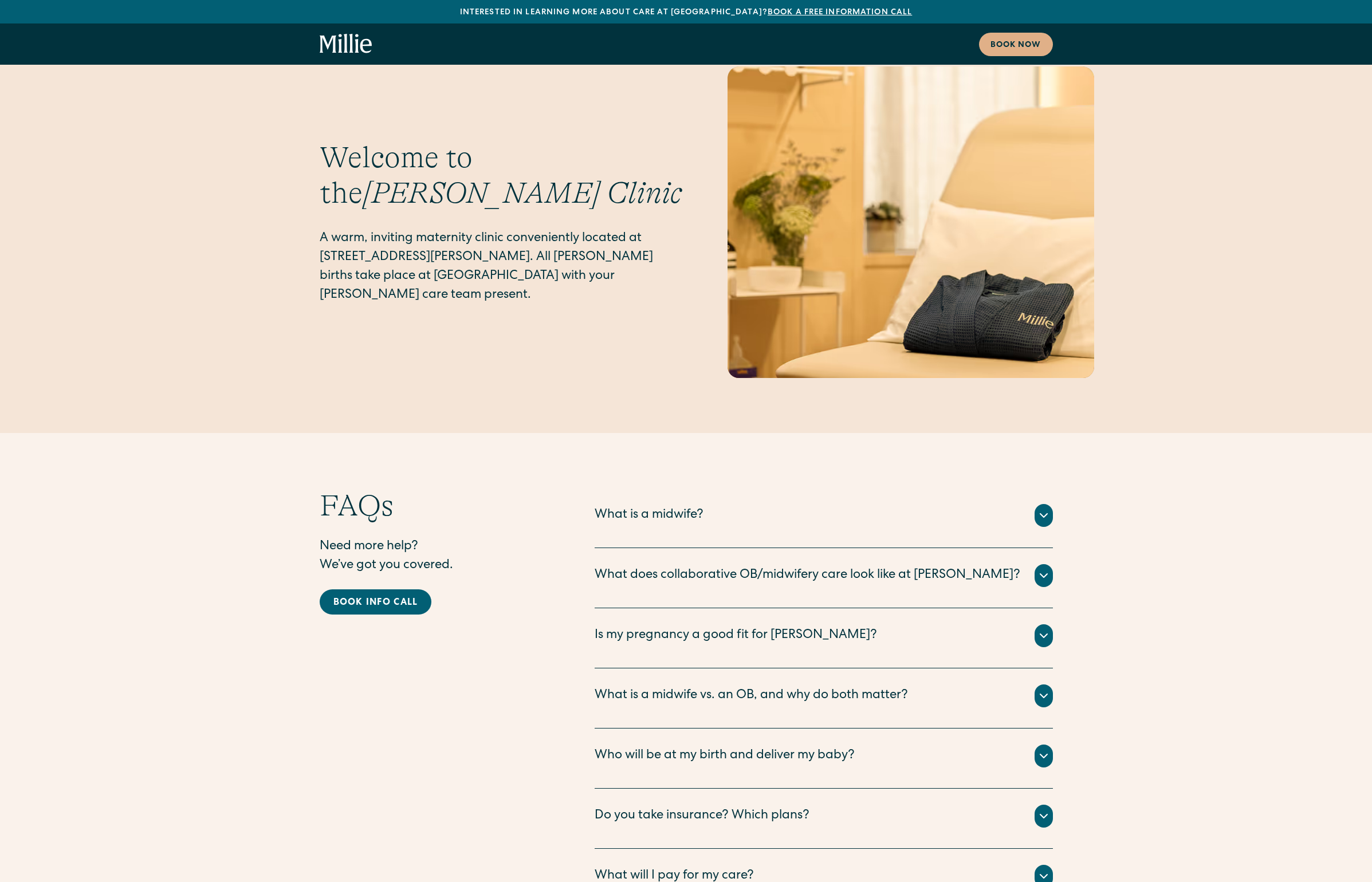
scroll to position [5435, 0]
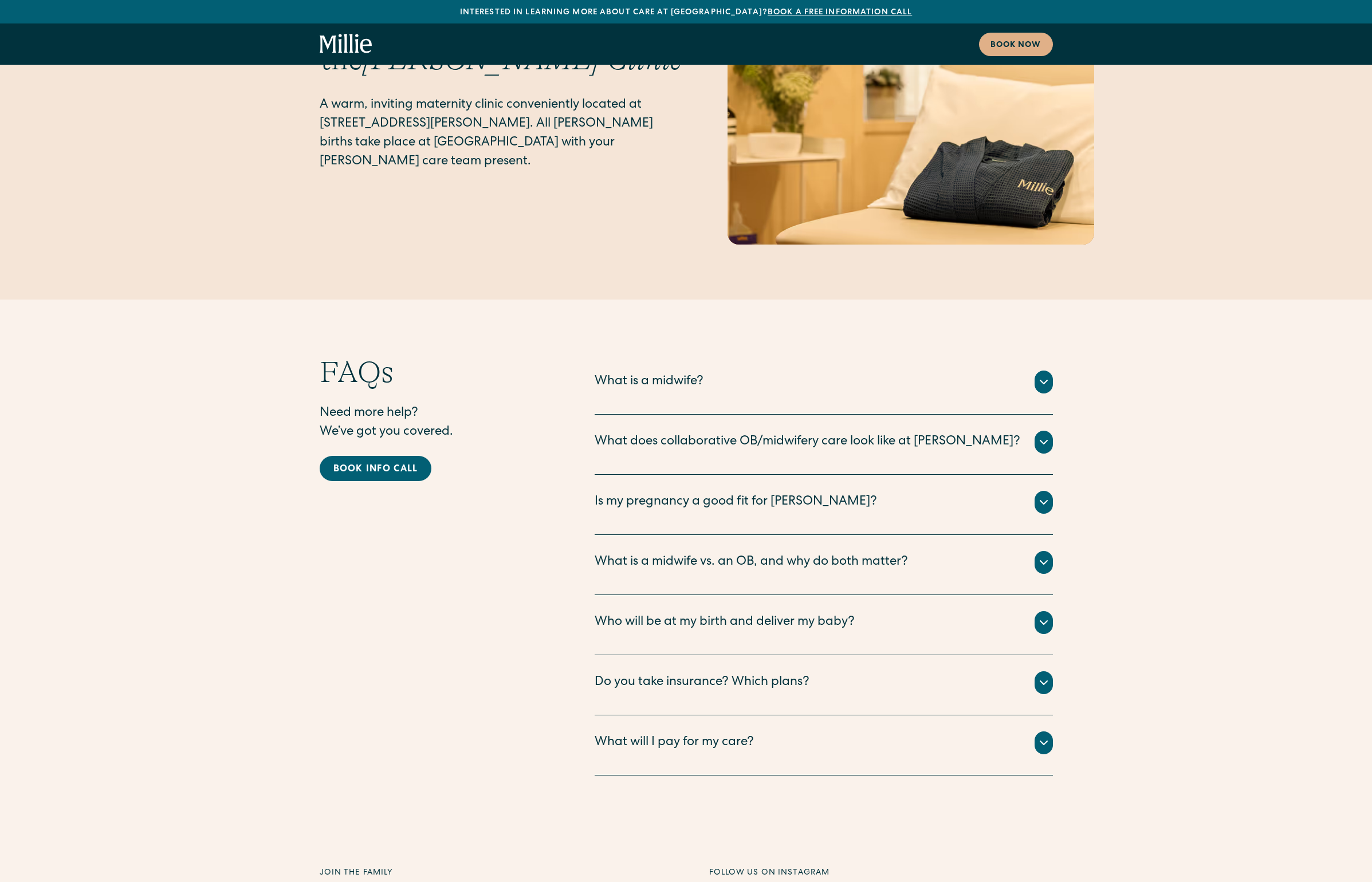
click at [638, 393] on div "There are many types of midwives, but at [PERSON_NAME], we employ Certified Nur…" at bounding box center [823, 395] width 458 height 5
click at [662, 433] on div "What does collaborative OB/midwifery care look like at [PERSON_NAME]?" at bounding box center [807, 442] width 425 height 19
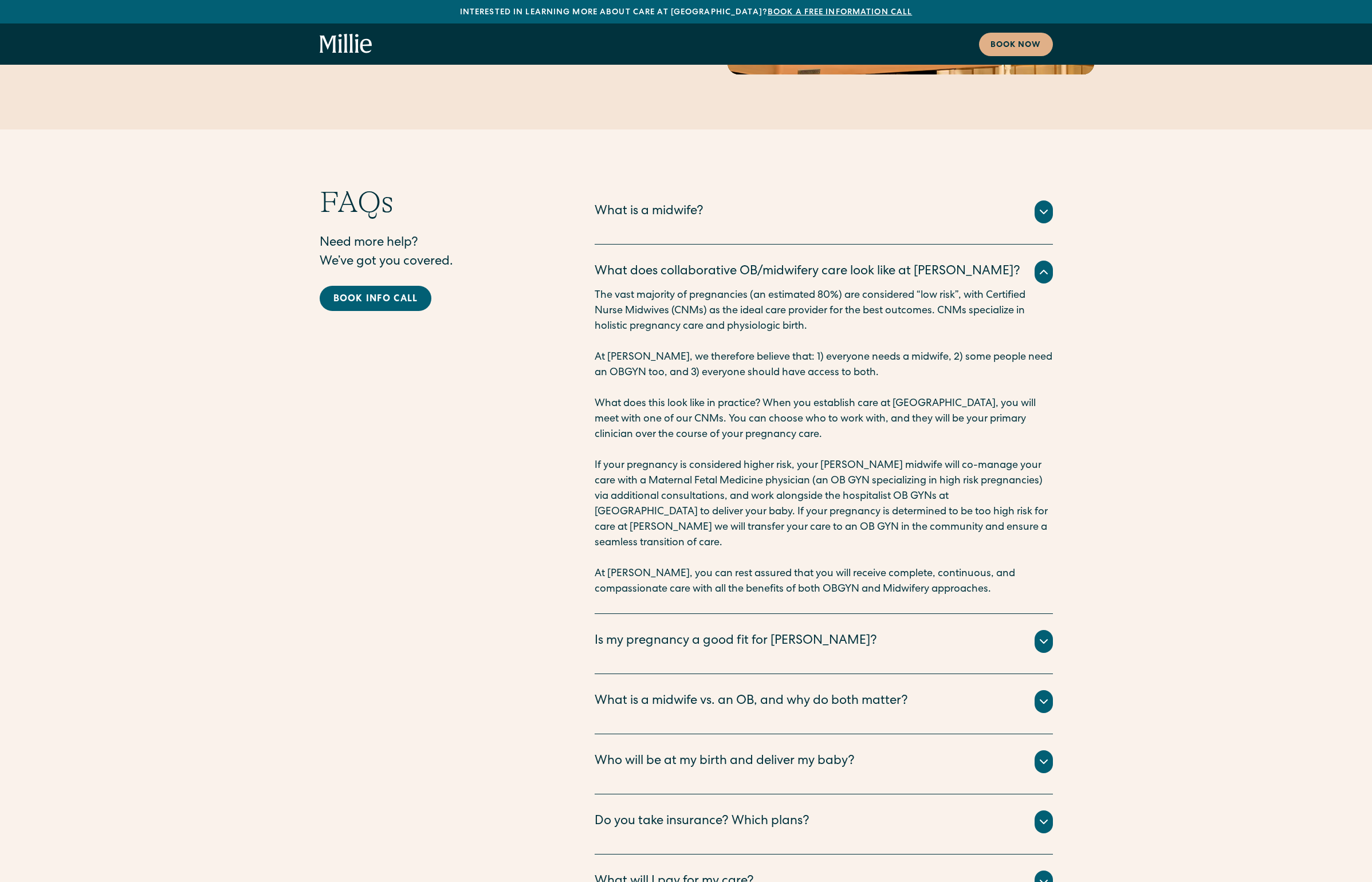
scroll to position [5608, 0]
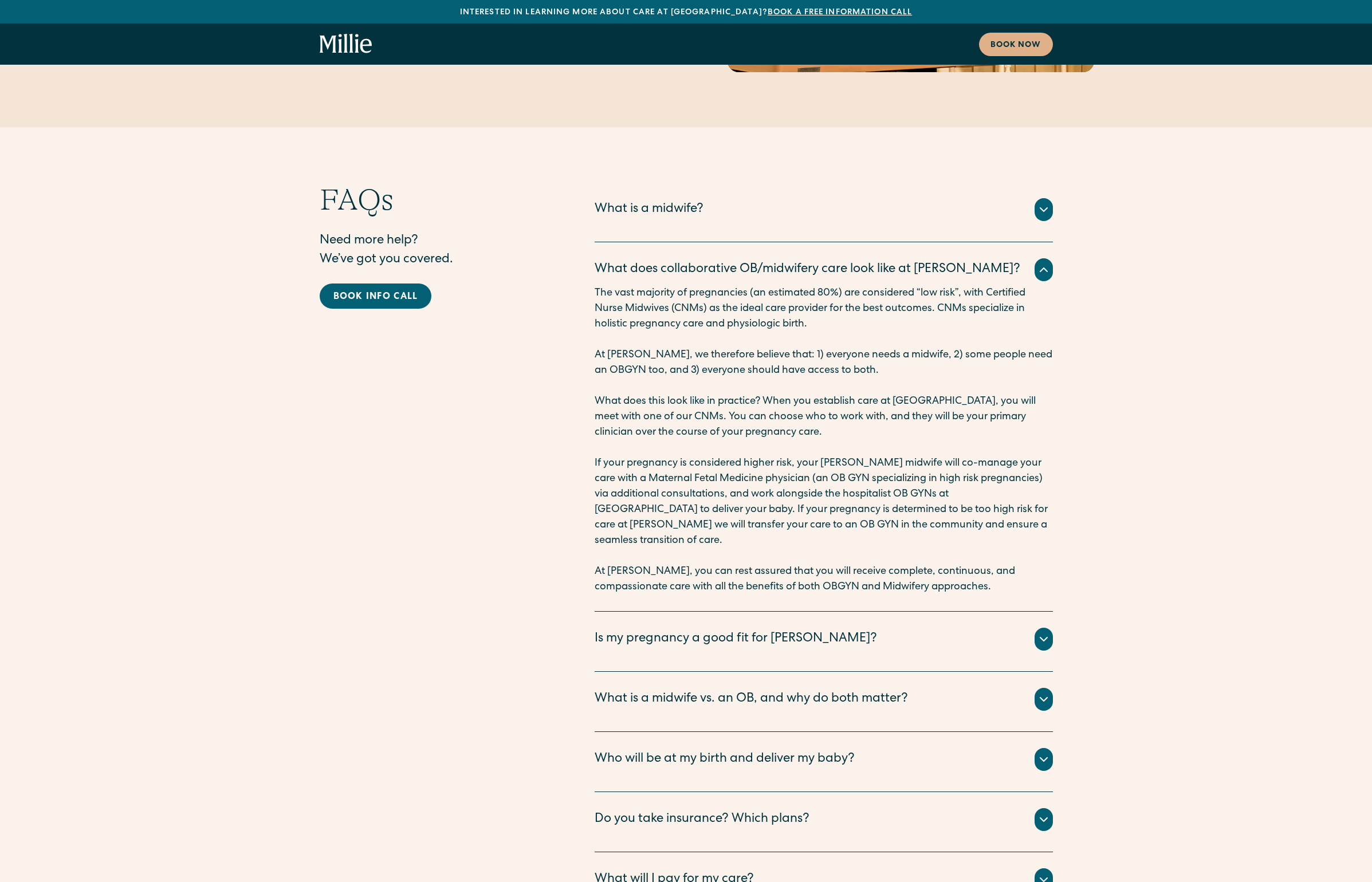
click at [703, 750] on div "Who will be at my birth and deliver my baby?" at bounding box center [725, 759] width 260 height 19
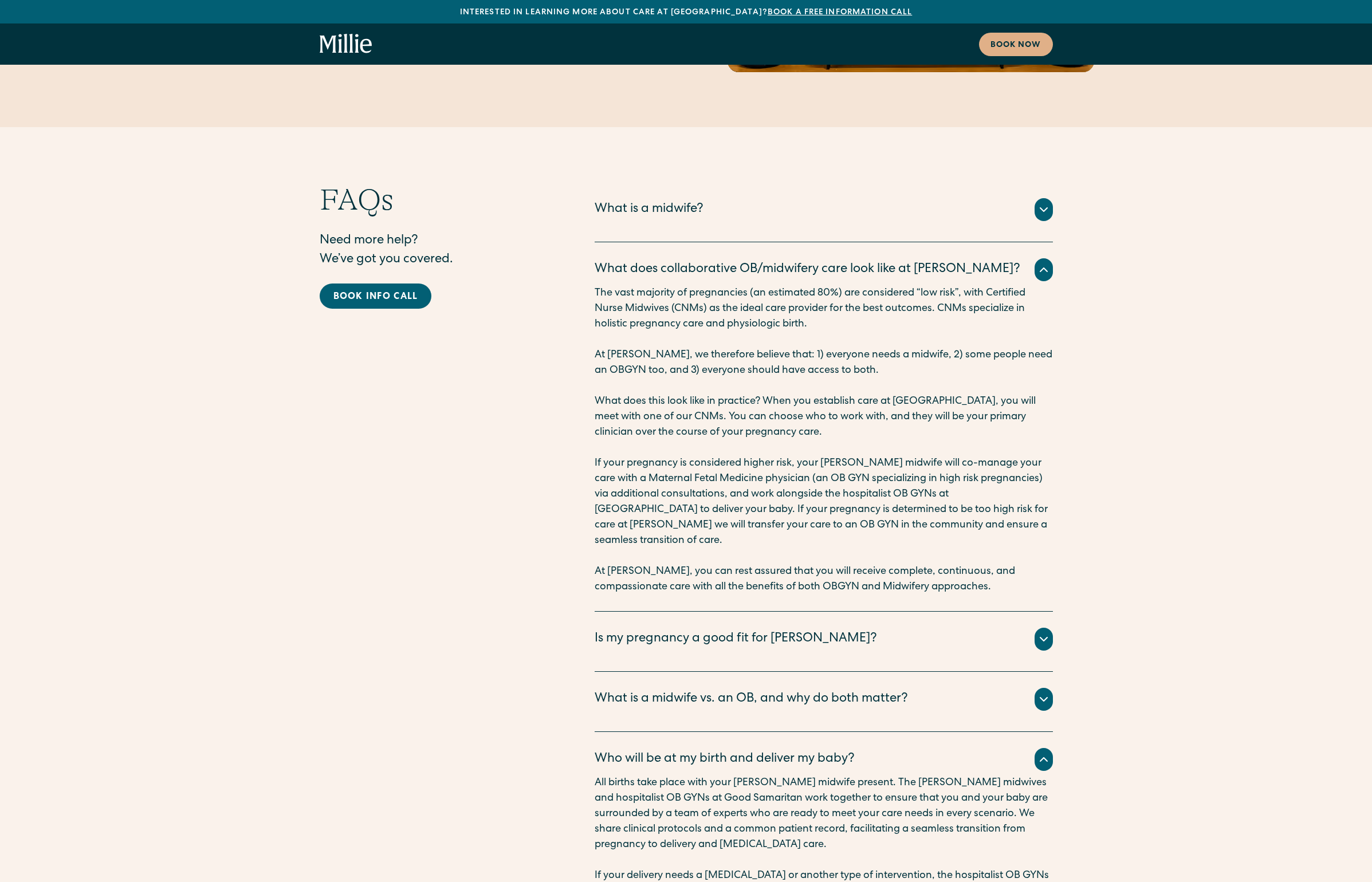
click at [686, 612] on div "Is my pregnancy a good fit for [PERSON_NAME]? The vast majority of pregnancies …" at bounding box center [823, 642] width 458 height 60
click at [686, 630] on div "Is my pregnancy a good fit for [PERSON_NAME]?" at bounding box center [736, 639] width 282 height 19
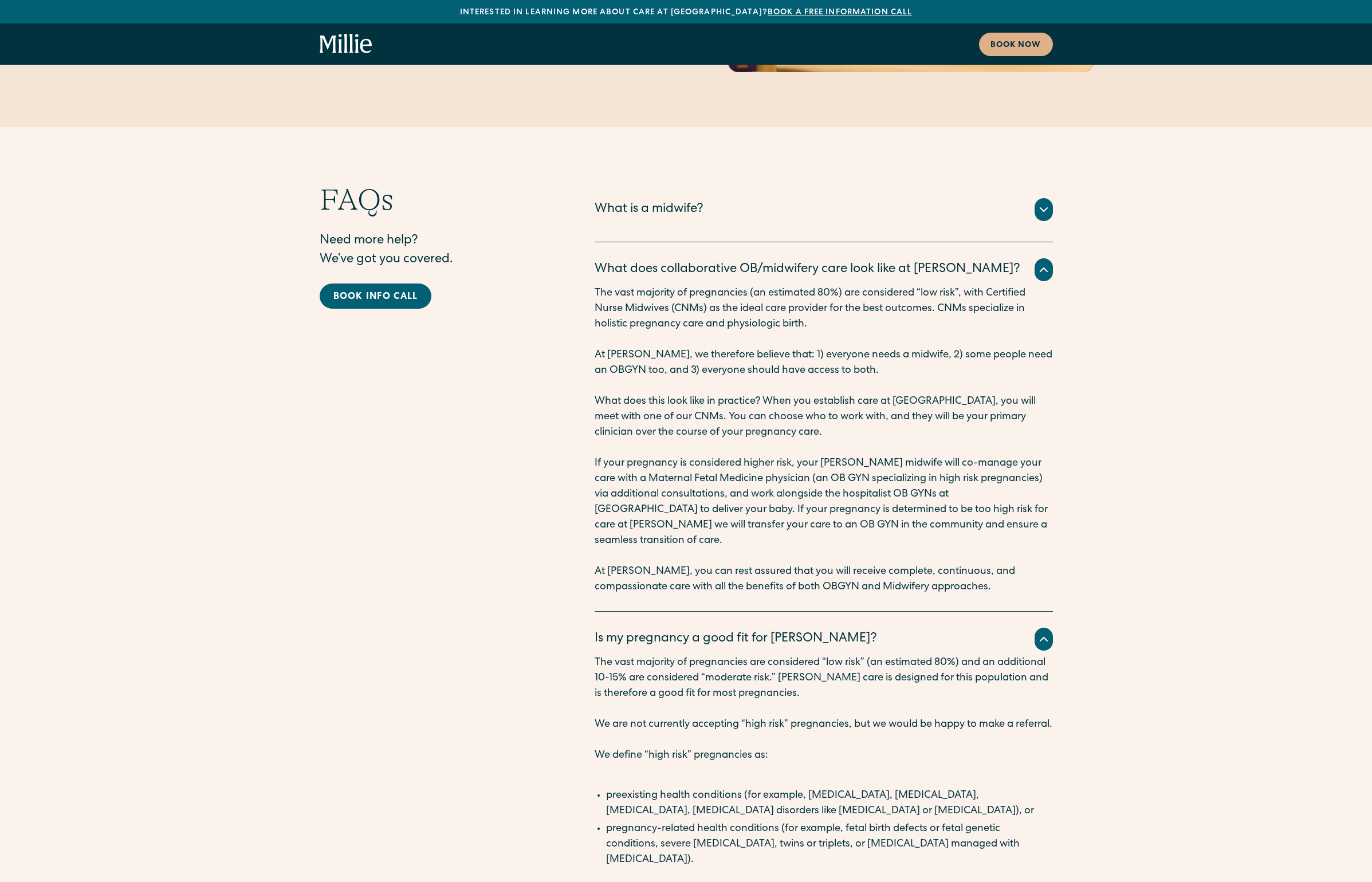
click at [686, 630] on div "Is my pregnancy a good fit for [PERSON_NAME]?" at bounding box center [736, 639] width 282 height 19
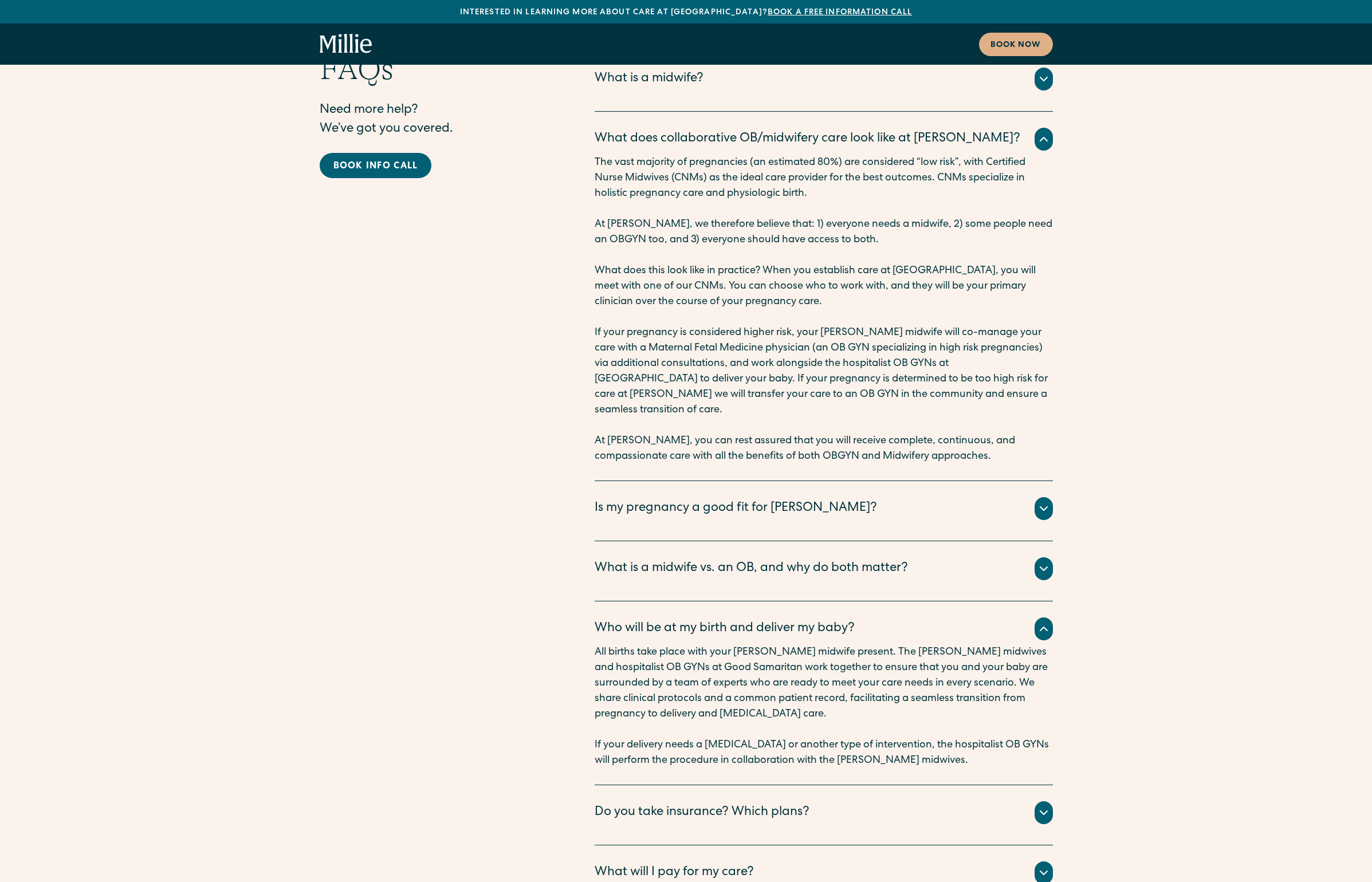
scroll to position [5784, 0]
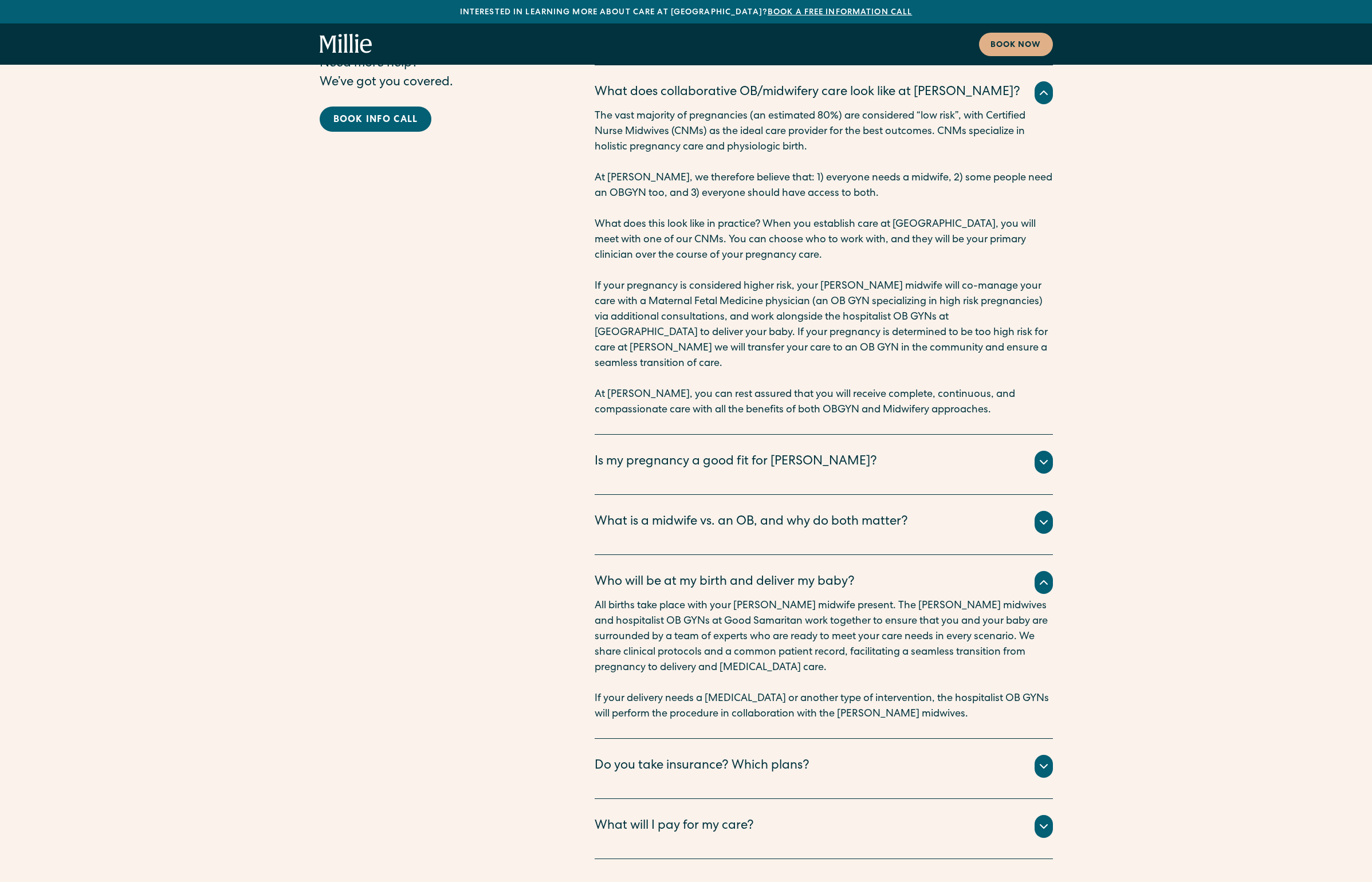
click at [653, 757] on div "Do you take insurance? Which plans?" at bounding box center [702, 766] width 215 height 19
